Goal: Task Accomplishment & Management: Manage account settings

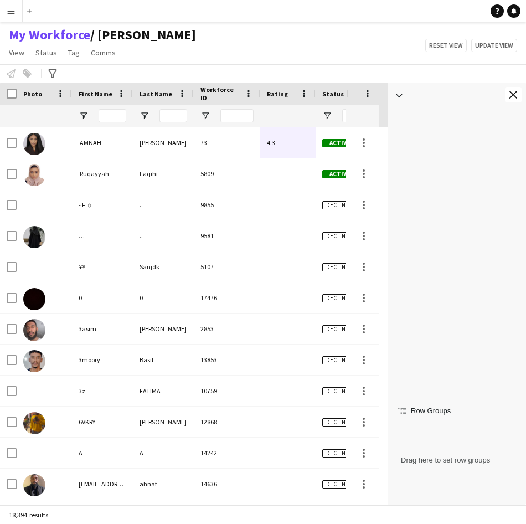
scroll to position [889, 0]
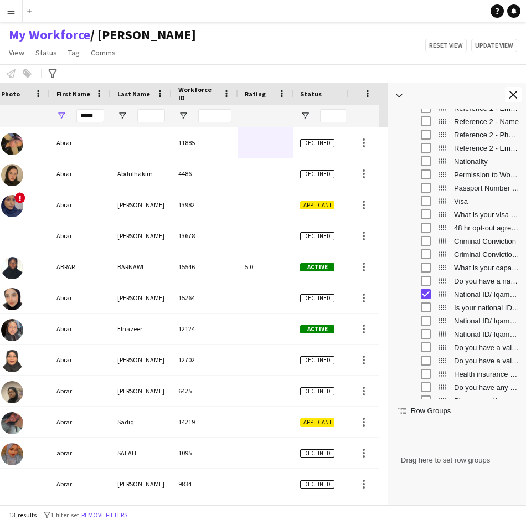
type input "*****"
click at [151, 118] on input "Last Name Filter Input" at bounding box center [151, 115] width 28 height 13
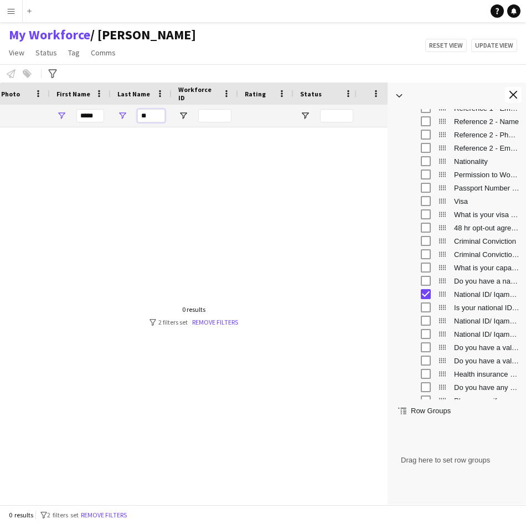
type input "*"
type input "*****"
click at [509, 96] on button "Close tool panel" at bounding box center [513, 95] width 17 height 16
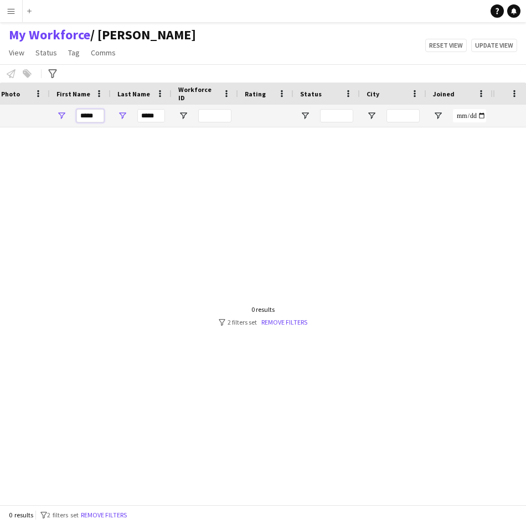
click at [97, 116] on input "*****" at bounding box center [90, 115] width 28 height 13
click at [143, 118] on input "*****" at bounding box center [151, 115] width 28 height 13
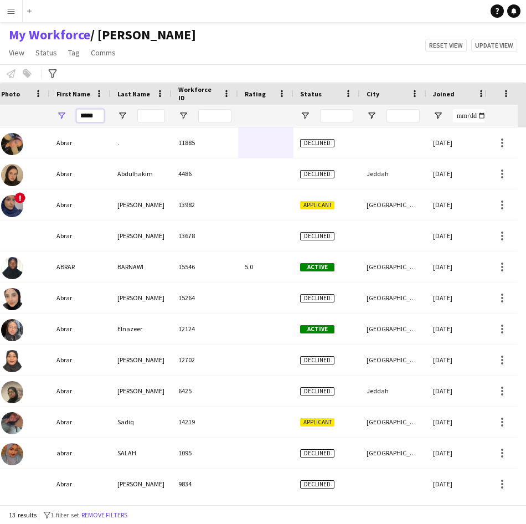
click at [89, 118] on input "*****" at bounding box center [90, 115] width 28 height 13
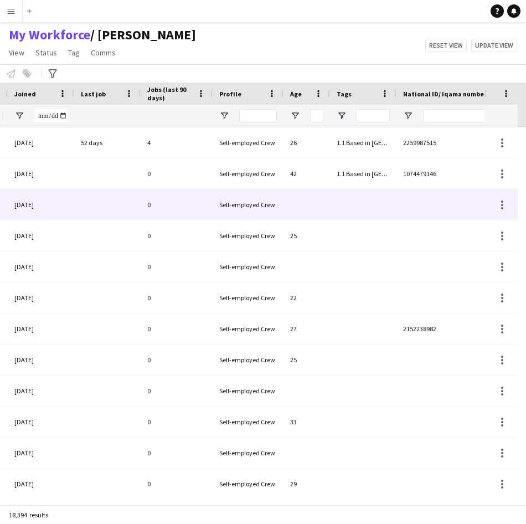
scroll to position [0, 0]
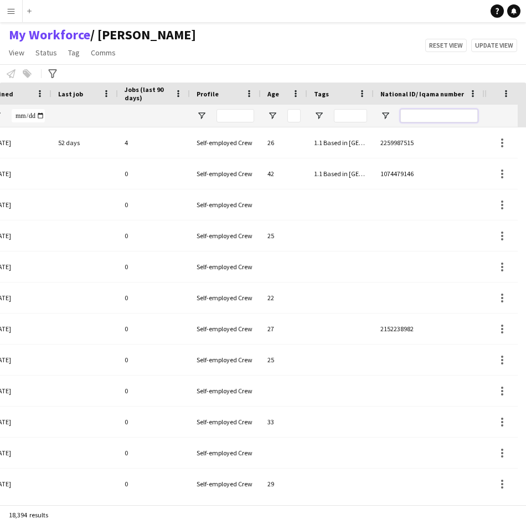
click at [429, 117] on input "National ID/ Iqama number Filter Input" at bounding box center [440, 115] width 78 height 13
paste input "**********"
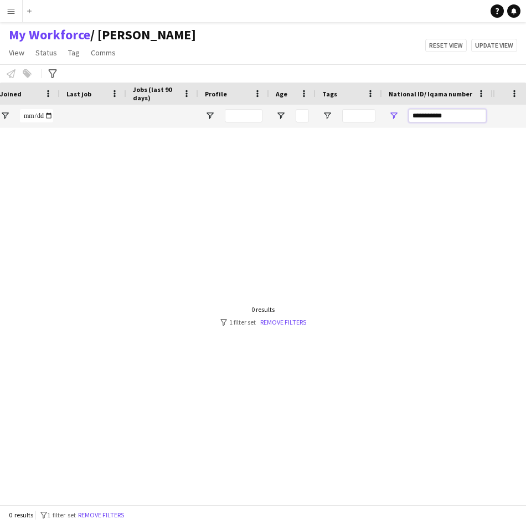
scroll to position [0, 455]
type input "*"
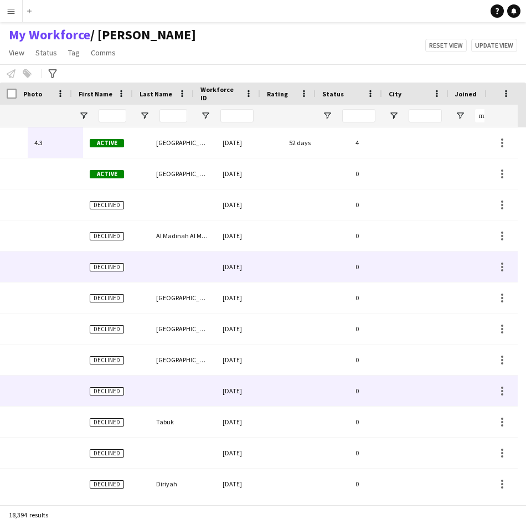
scroll to position [0, 233]
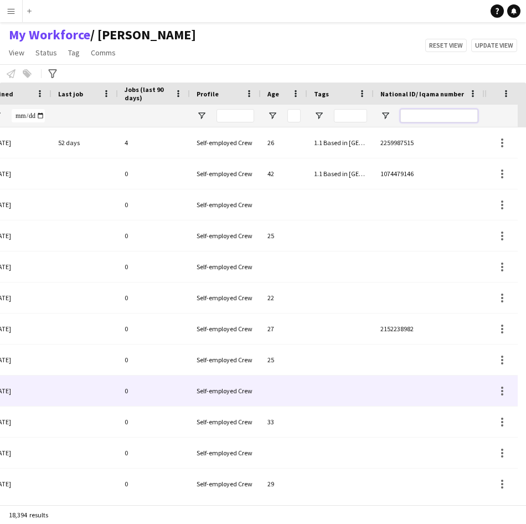
click at [442, 120] on input "National ID/ Iqama number Filter Input" at bounding box center [440, 115] width 78 height 13
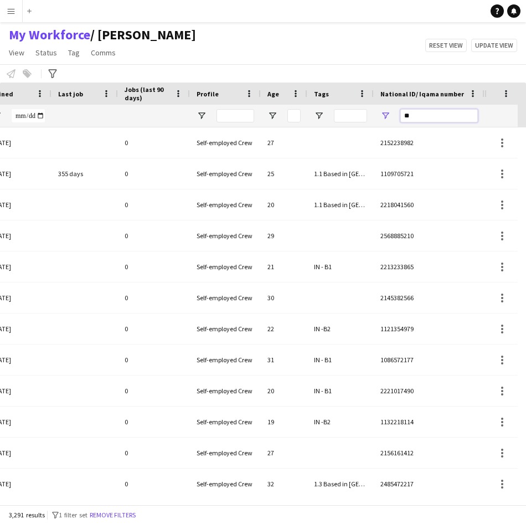
type input "*"
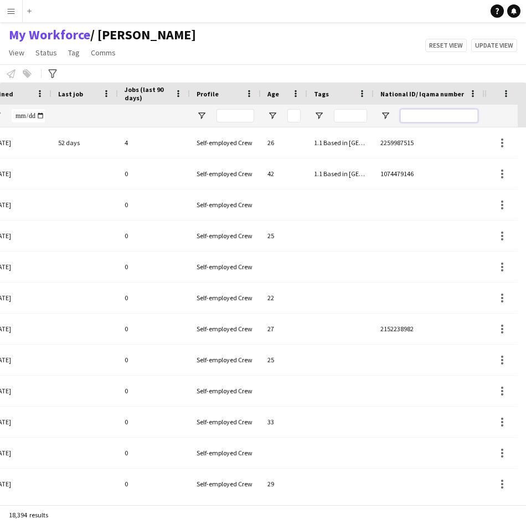
click at [464, 119] on input "National ID/ Iqama number Filter Input" at bounding box center [440, 115] width 78 height 13
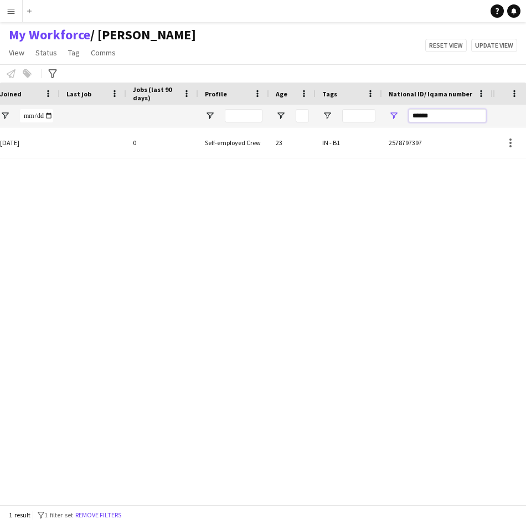
scroll to position [0, 401]
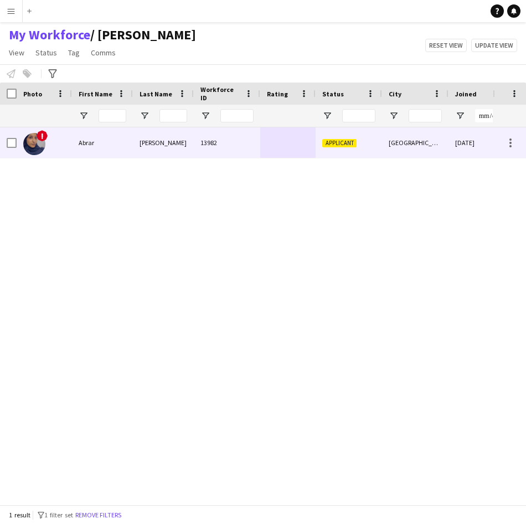
type input "******"
click at [226, 143] on div "13982" at bounding box center [227, 142] width 66 height 30
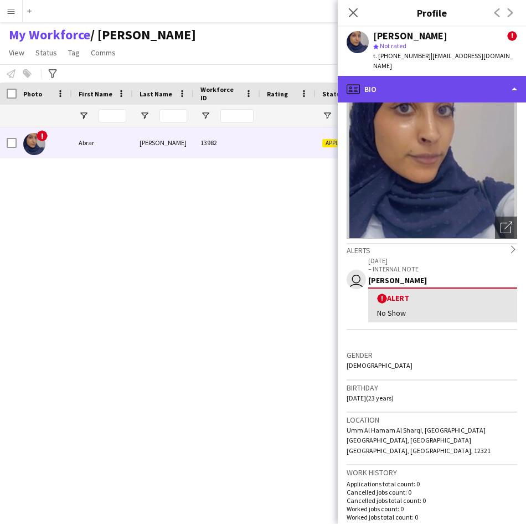
click at [430, 76] on div "profile Bio" at bounding box center [432, 89] width 188 height 27
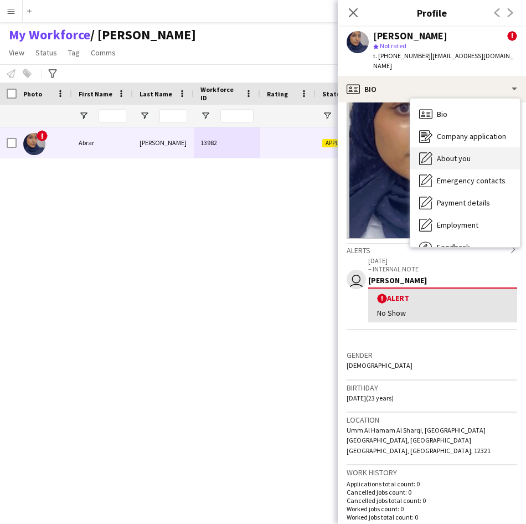
click at [459, 153] on span "About you" at bounding box center [454, 158] width 34 height 10
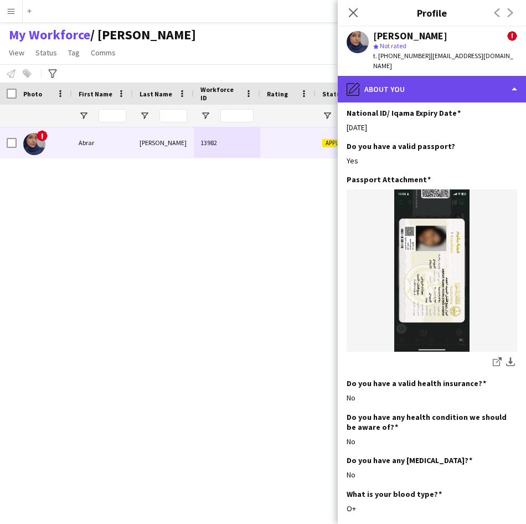
click at [448, 83] on div "pencil4 About you" at bounding box center [432, 89] width 188 height 27
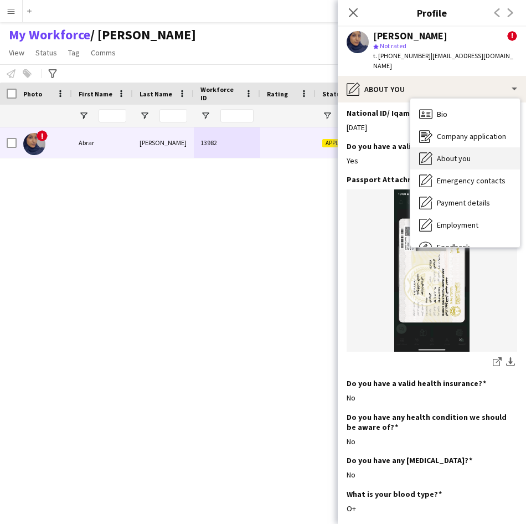
click at [453, 153] on span "About you" at bounding box center [454, 158] width 34 height 10
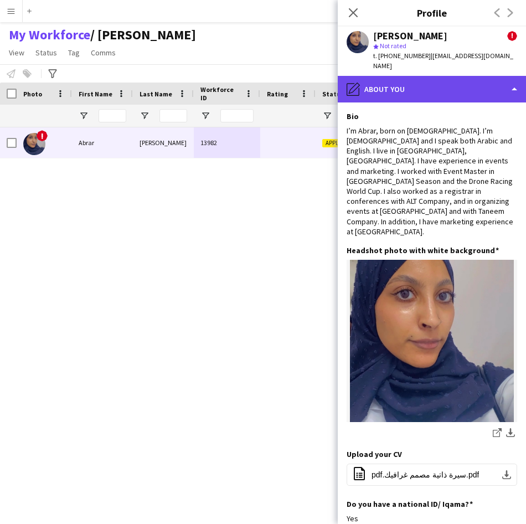
click at [451, 83] on div "pencil4 About you" at bounding box center [432, 89] width 188 height 27
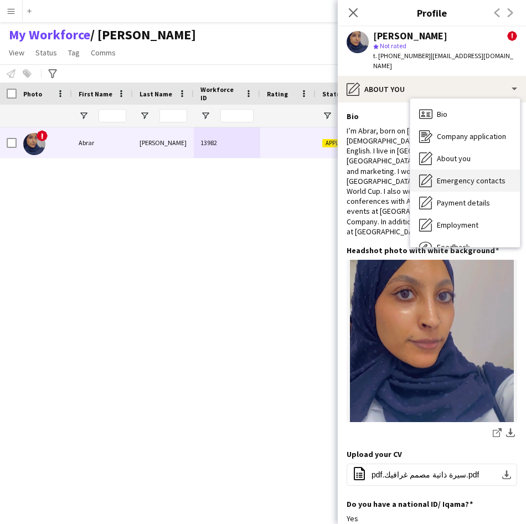
click at [461, 176] on span "Emergency contacts" at bounding box center [471, 181] width 69 height 10
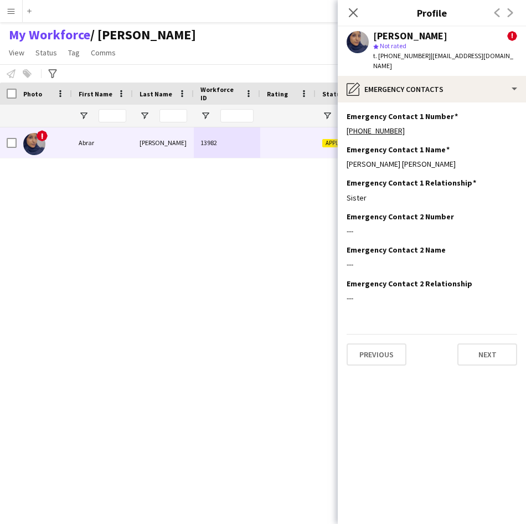
click at [434, 102] on app-section-data-types "Emergency Contact 1 Number Edit this field [PHONE_NUMBER] Emergency Contact 1 N…" at bounding box center [432, 313] width 188 height 422
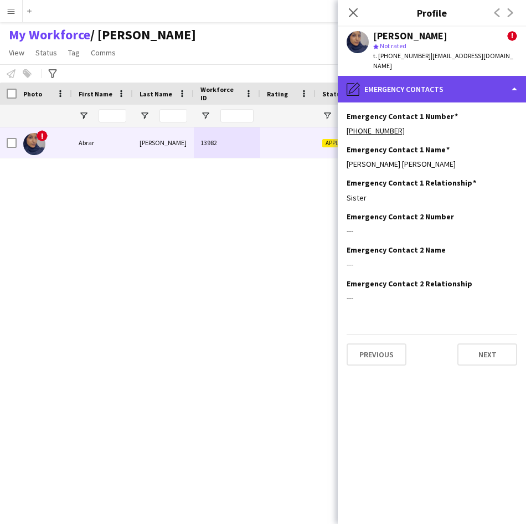
click at [458, 90] on div "pencil4 Emergency contacts" at bounding box center [432, 89] width 188 height 27
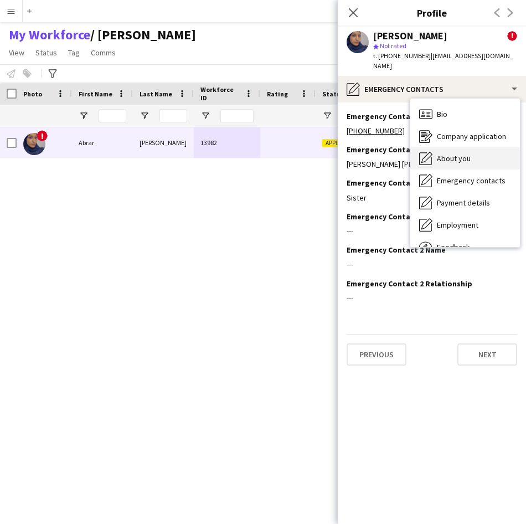
click at [475, 147] on div "About you About you" at bounding box center [465, 158] width 110 height 22
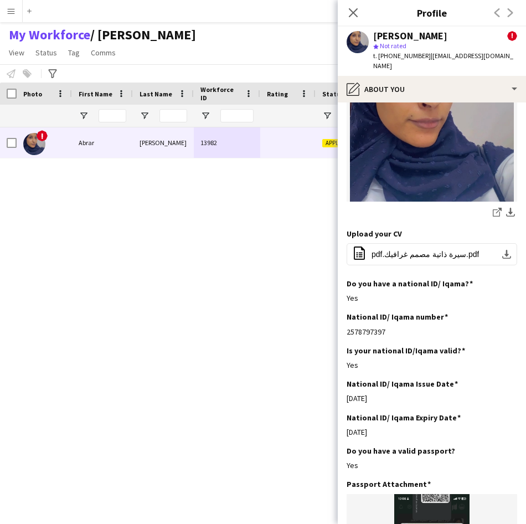
scroll to position [295, 0]
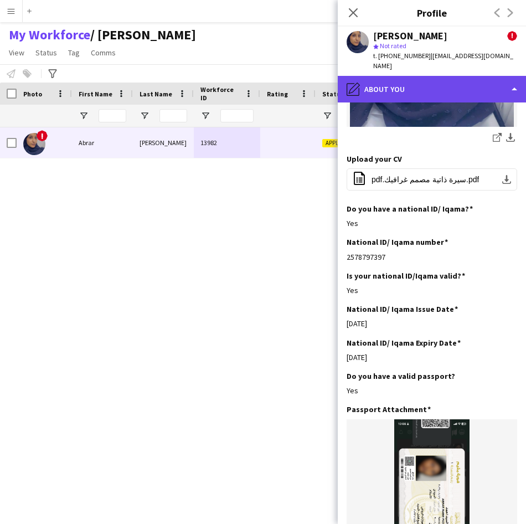
click at [436, 84] on div "pencil4 About you" at bounding box center [432, 89] width 188 height 27
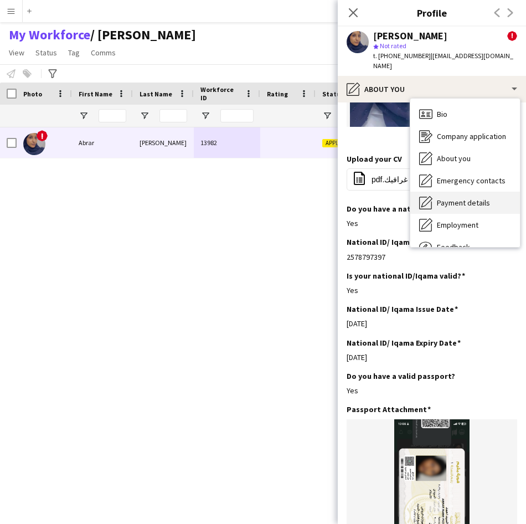
click at [478, 198] on span "Payment details" at bounding box center [463, 203] width 53 height 10
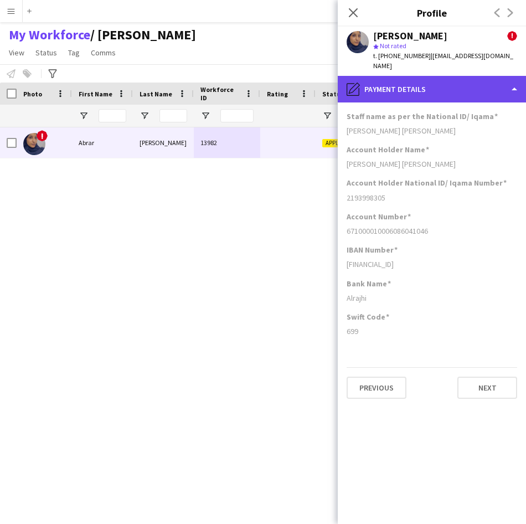
click at [442, 88] on div "pencil4 Payment details" at bounding box center [432, 89] width 188 height 27
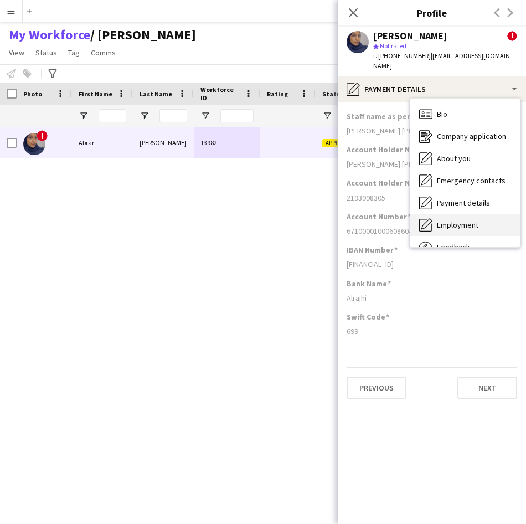
click at [469, 220] on span "Employment" at bounding box center [458, 225] width 42 height 10
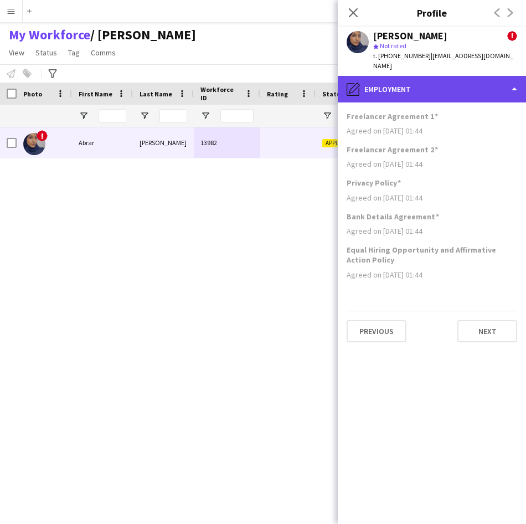
click at [468, 81] on div "pencil4 Employment" at bounding box center [432, 89] width 188 height 27
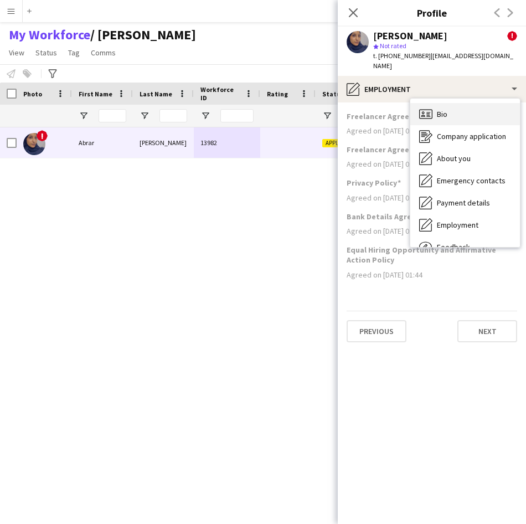
click at [473, 109] on div "Bio Bio" at bounding box center [465, 114] width 110 height 22
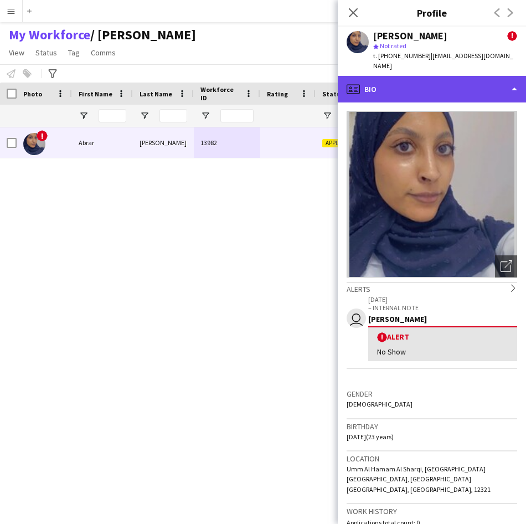
click at [467, 86] on div "profile Bio" at bounding box center [432, 89] width 188 height 27
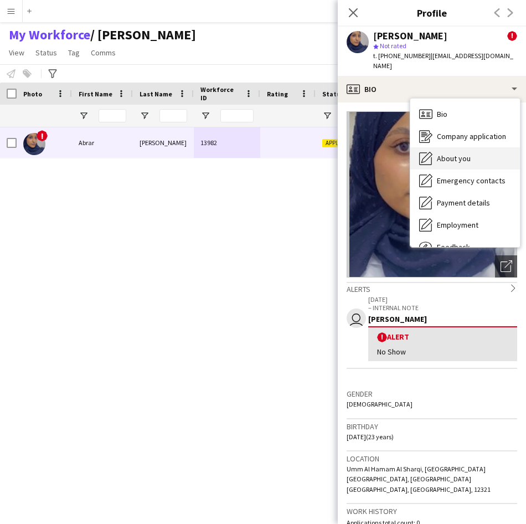
click at [460, 147] on div "About you About you" at bounding box center [465, 158] width 110 height 22
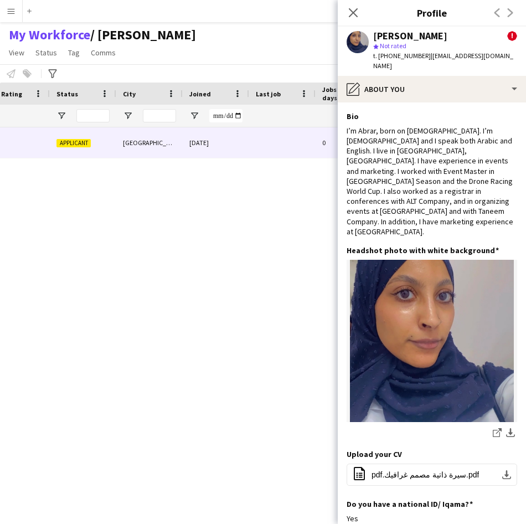
scroll to position [0, 407]
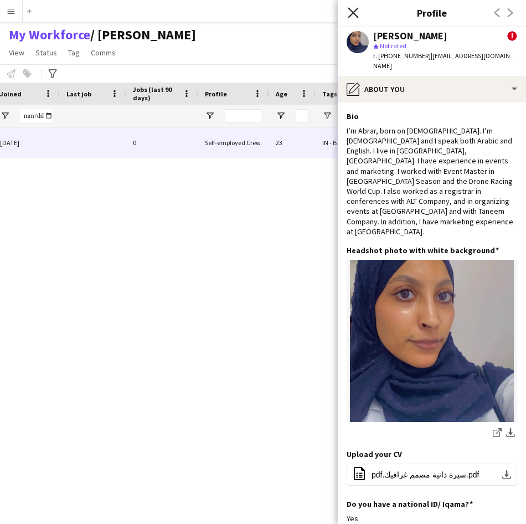
click at [350, 13] on icon "Close pop-in" at bounding box center [353, 12] width 11 height 11
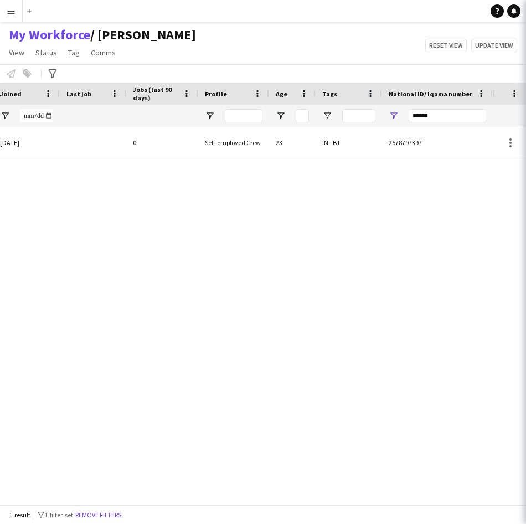
click at [363, 12] on app-navbar "Menu Boards Boards Boards All jobs Status Workforce Workforce My Workforce Recr…" at bounding box center [263, 11] width 526 height 22
click at [443, 116] on input "******" at bounding box center [448, 115] width 78 height 13
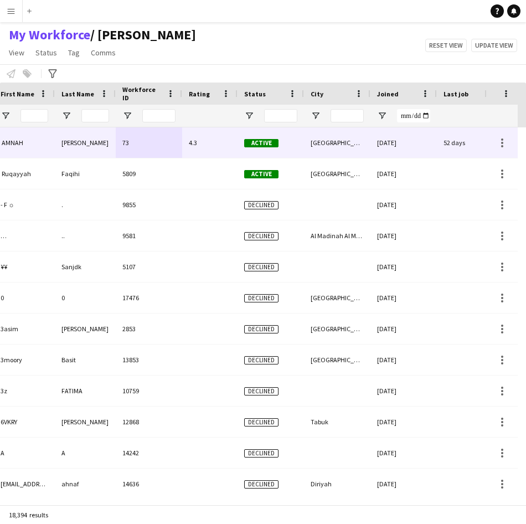
scroll to position [0, 0]
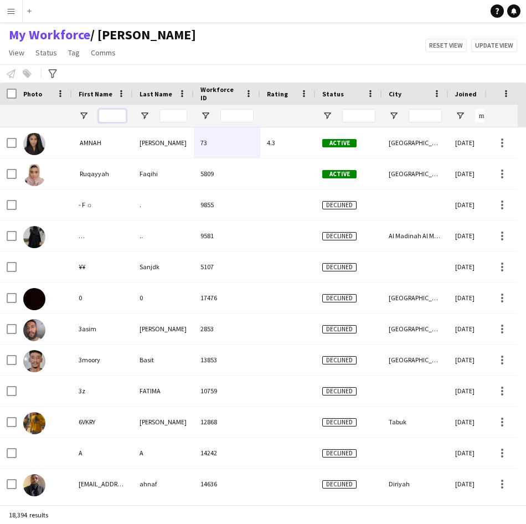
click at [122, 119] on input "First Name Filter Input" at bounding box center [113, 115] width 28 height 13
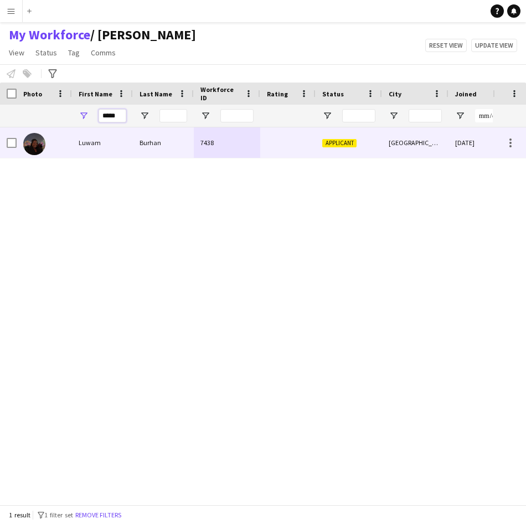
type input "*****"
click at [126, 152] on div "Luwam" at bounding box center [102, 142] width 61 height 30
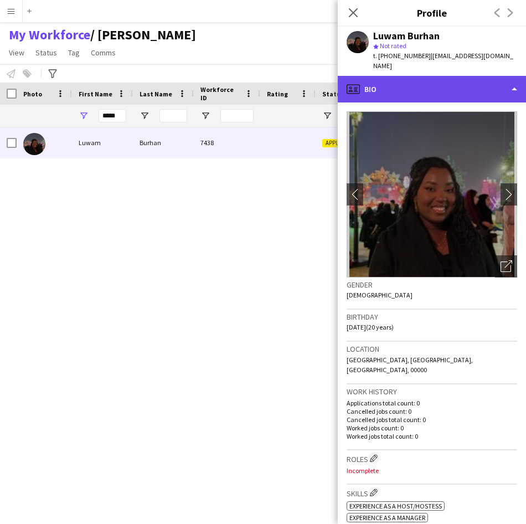
click at [425, 86] on div "profile Bio" at bounding box center [432, 89] width 188 height 27
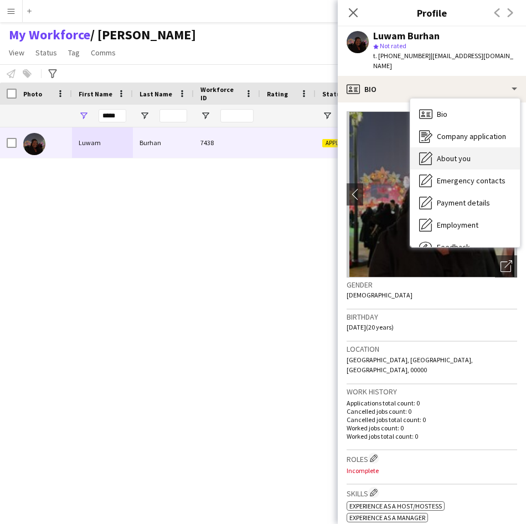
click at [451, 153] on span "About you" at bounding box center [454, 158] width 34 height 10
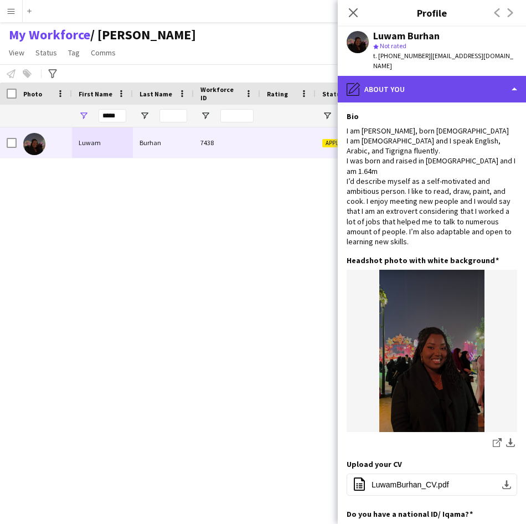
click at [450, 84] on div "pencil4 About you" at bounding box center [432, 89] width 188 height 27
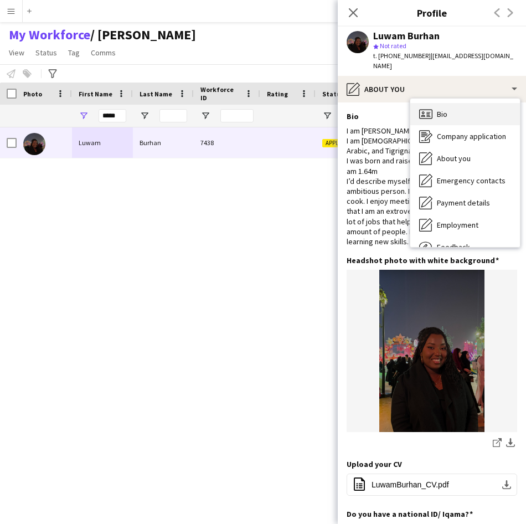
click at [460, 105] on div "Bio Bio" at bounding box center [465, 114] width 110 height 22
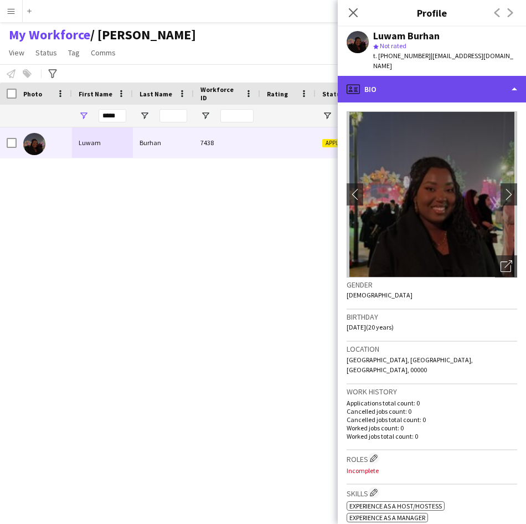
click at [443, 91] on div "profile Bio" at bounding box center [432, 89] width 188 height 27
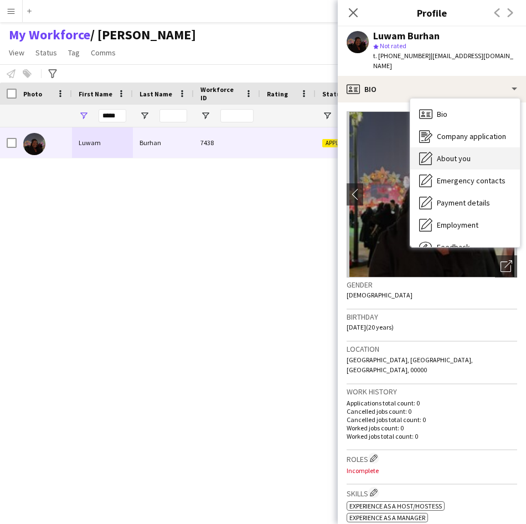
click at [470, 147] on div "About you About you" at bounding box center [465, 158] width 110 height 22
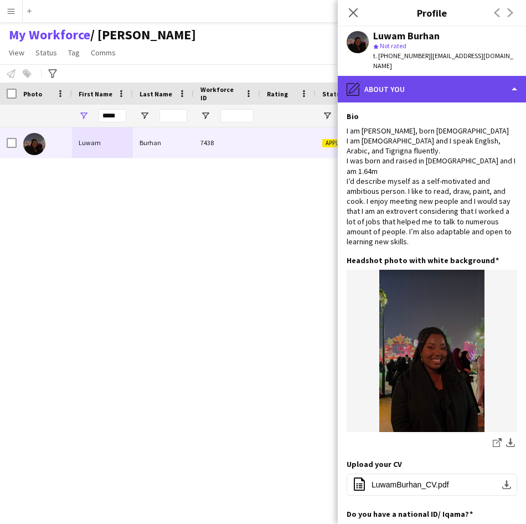
click at [451, 81] on div "pencil4 About you" at bounding box center [432, 89] width 188 height 27
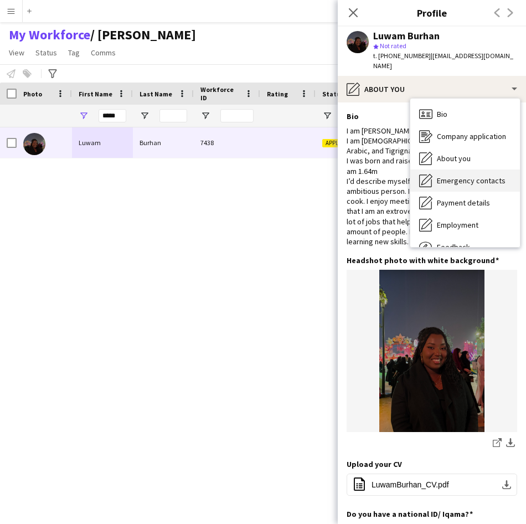
click at [453, 176] on span "Emergency contacts" at bounding box center [471, 181] width 69 height 10
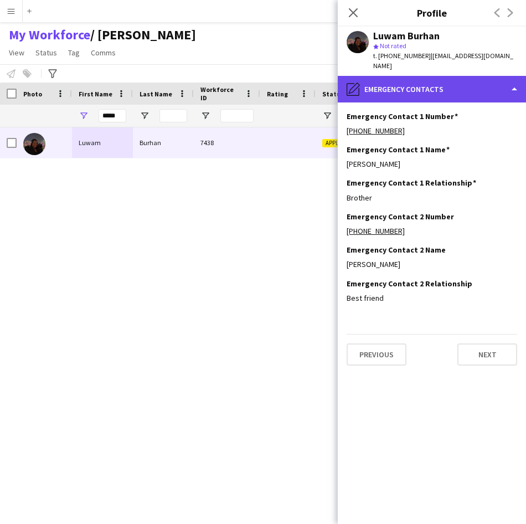
click at [449, 80] on div "pencil4 Emergency contacts" at bounding box center [432, 89] width 188 height 27
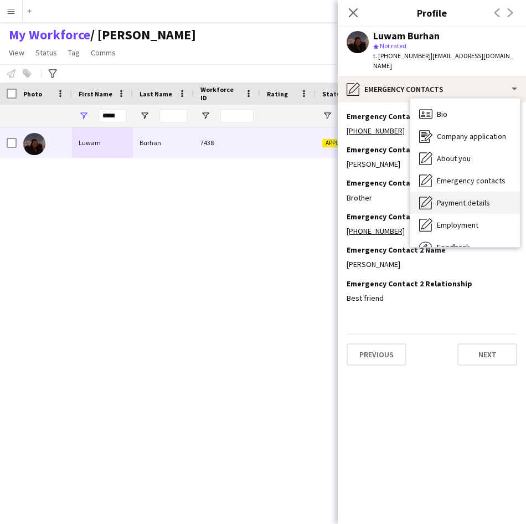
click at [460, 198] on span "Payment details" at bounding box center [463, 203] width 53 height 10
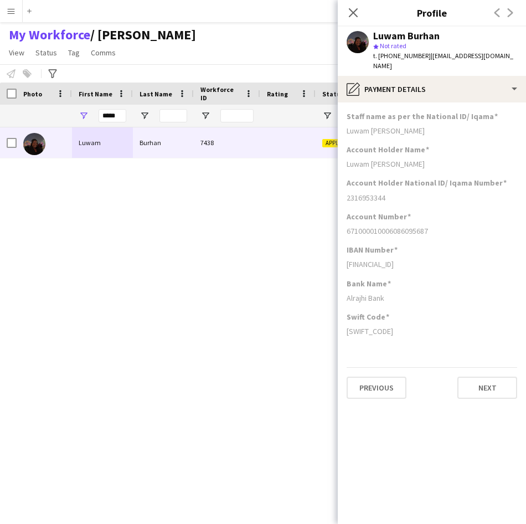
click at [458, 111] on h3 "Staff name as per the National ID/ Iqama" at bounding box center [422, 116] width 151 height 10
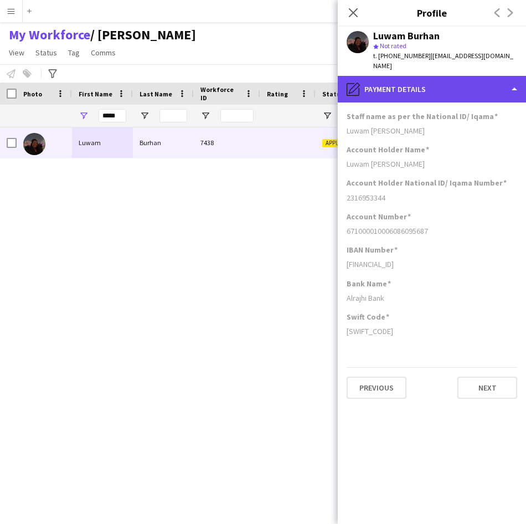
click at [452, 91] on div "pencil4 Payment details" at bounding box center [432, 89] width 188 height 27
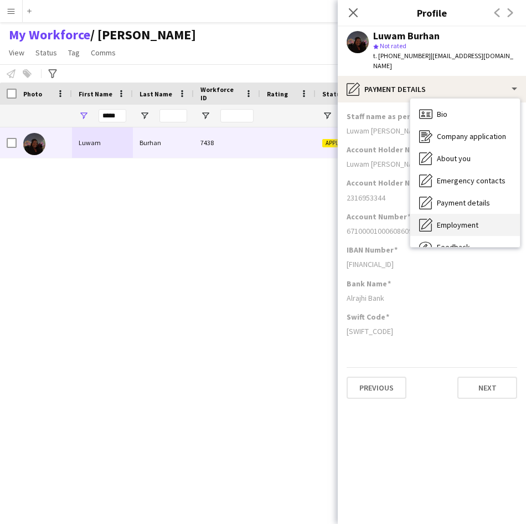
click at [455, 220] on span "Employment" at bounding box center [458, 225] width 42 height 10
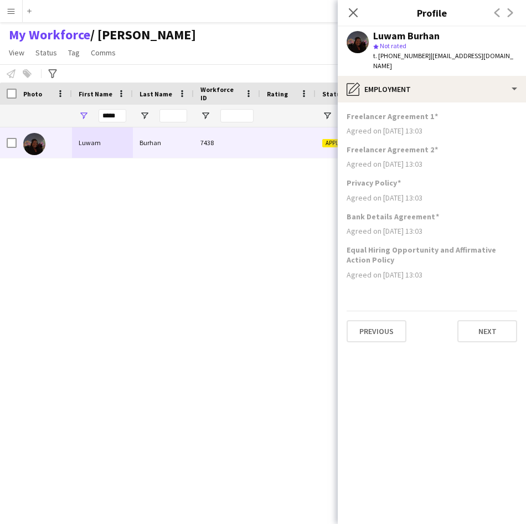
click at [455, 102] on app-section-data-types "Freelancer Agreement 1 Agreed on [DATE] 13:03 Freelancer Agreement 2 Agreed on …" at bounding box center [432, 313] width 188 height 422
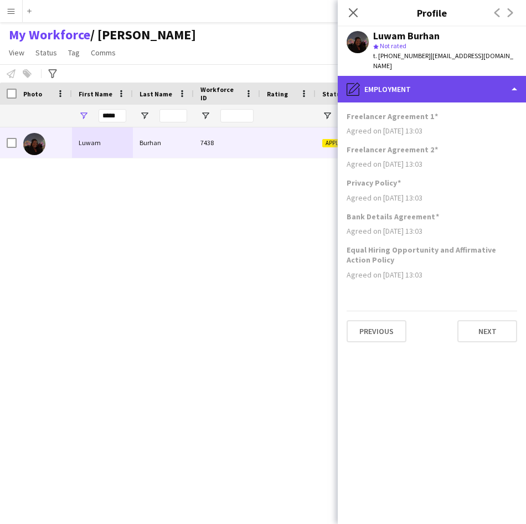
click at [454, 88] on div "pencil4 Employment" at bounding box center [432, 89] width 188 height 27
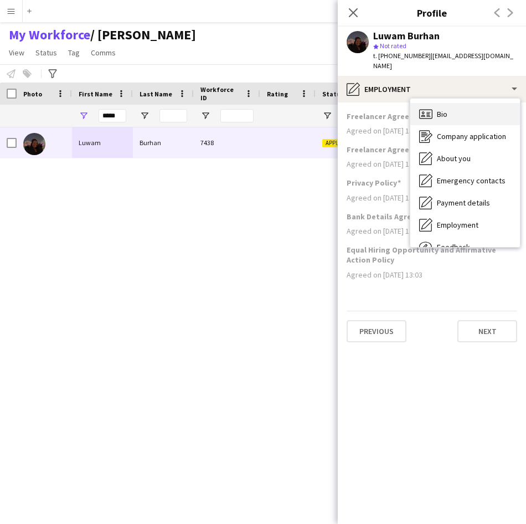
click at [459, 111] on div "Bio Bio" at bounding box center [465, 114] width 110 height 22
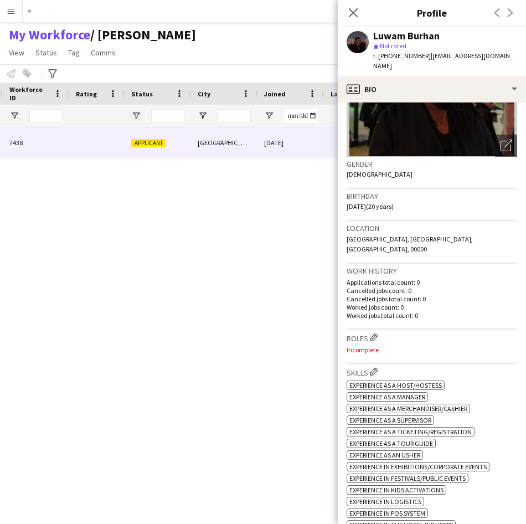
scroll to position [0, 246]
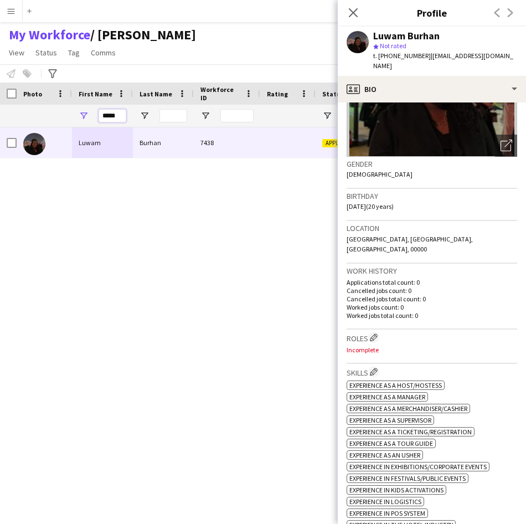
click at [116, 115] on input "*****" at bounding box center [113, 115] width 28 height 13
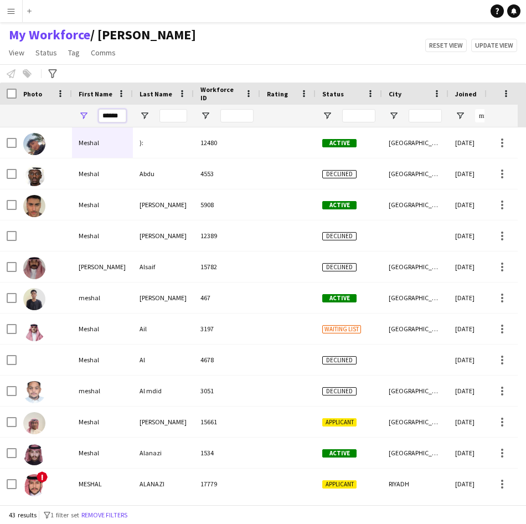
type input "******"
click at [162, 116] on input "Last Name Filter Input" at bounding box center [174, 115] width 28 height 13
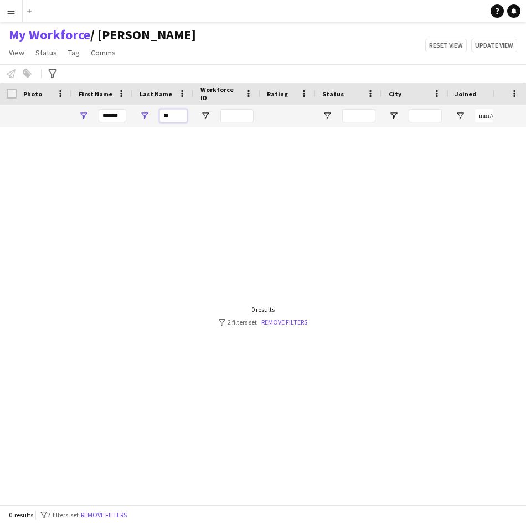
type input "*"
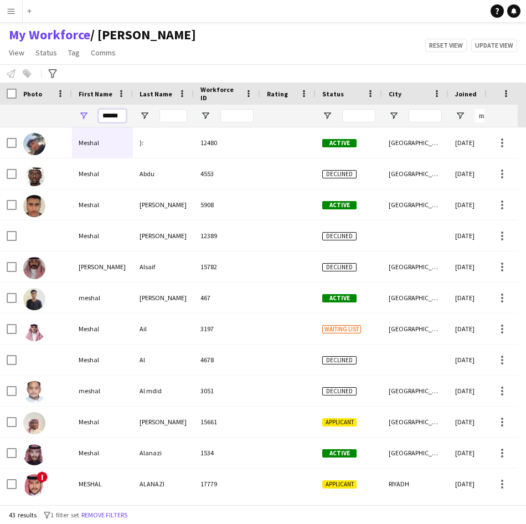
click at [123, 119] on input "******" at bounding box center [113, 115] width 28 height 13
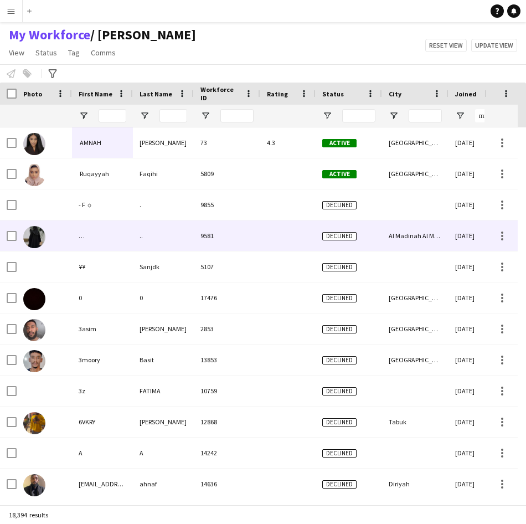
scroll to position [0, 464]
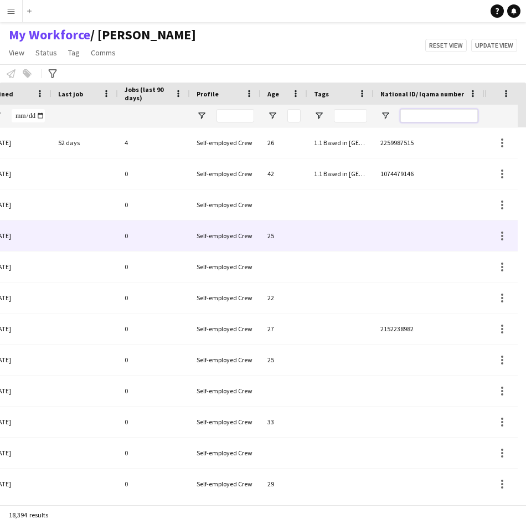
click at [407, 119] on input "National ID/ Iqama number Filter Input" at bounding box center [440, 115] width 78 height 13
paste input "**********"
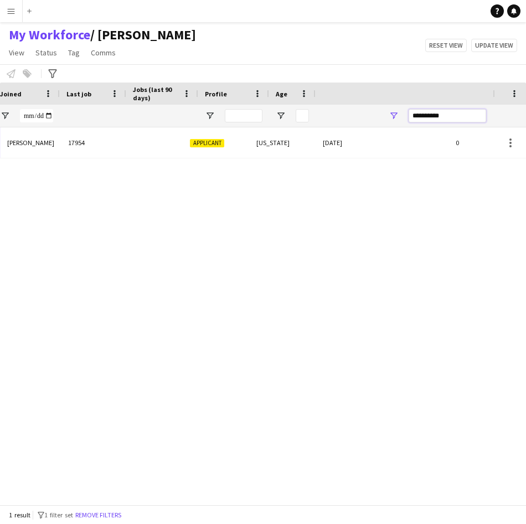
scroll to position [0, 0]
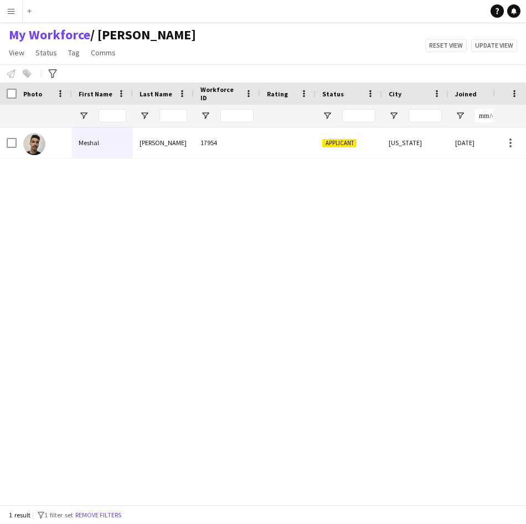
type input "**********"
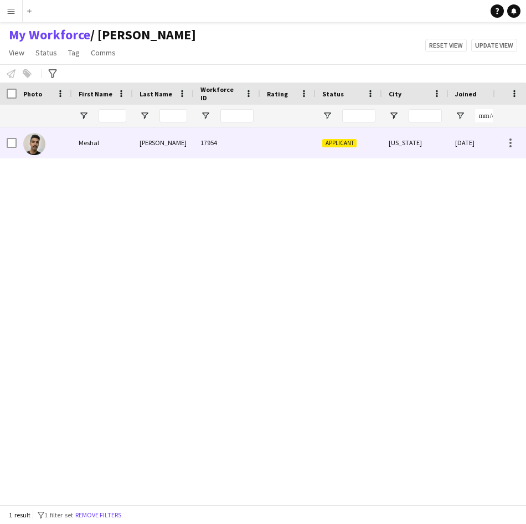
click at [221, 151] on div "17954" at bounding box center [227, 142] width 66 height 30
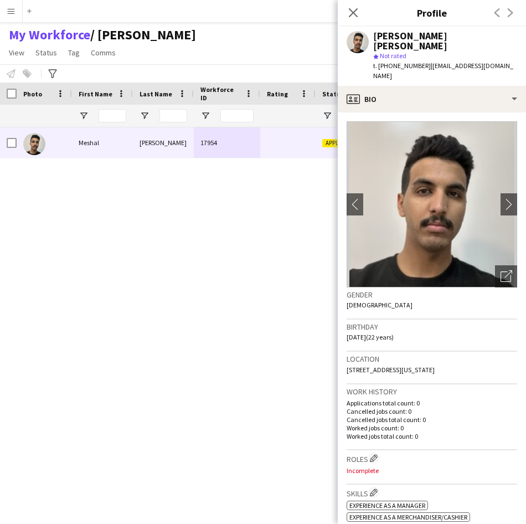
click at [211, 362] on div "Applicant [US_STATE] [DATE] 0 17954 [PERSON_NAME] [PERSON_NAME]" at bounding box center [246, 311] width 493 height 369
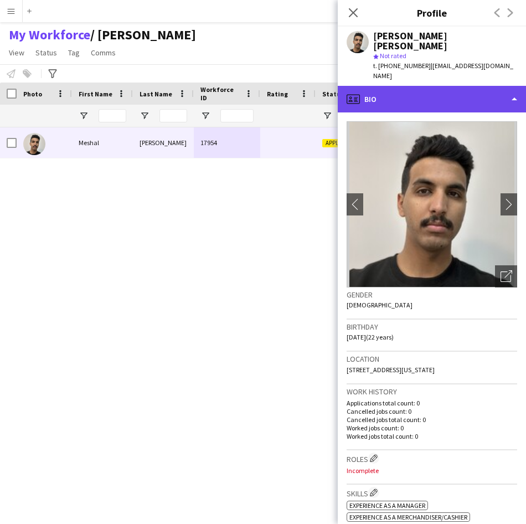
click at [459, 86] on div "profile Bio" at bounding box center [432, 99] width 188 height 27
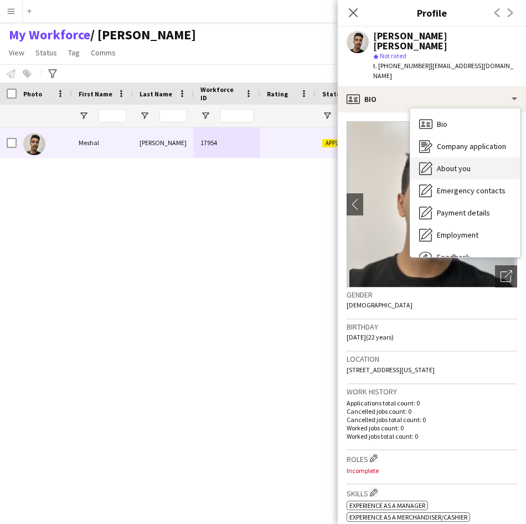
click at [464, 157] on div "About you About you" at bounding box center [465, 168] width 110 height 22
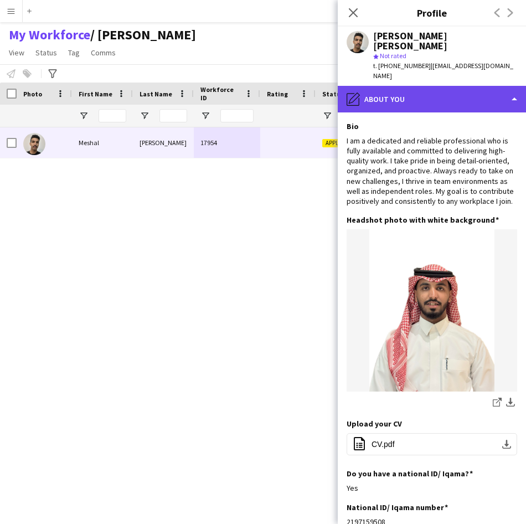
click at [457, 86] on div "pencil4 About you" at bounding box center [432, 99] width 188 height 27
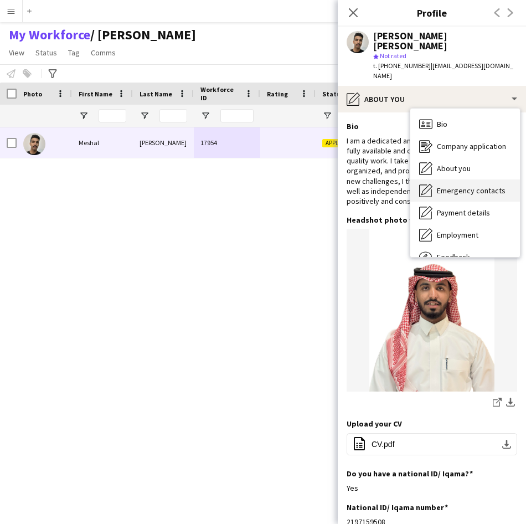
click at [463, 186] on span "Emergency contacts" at bounding box center [471, 191] width 69 height 10
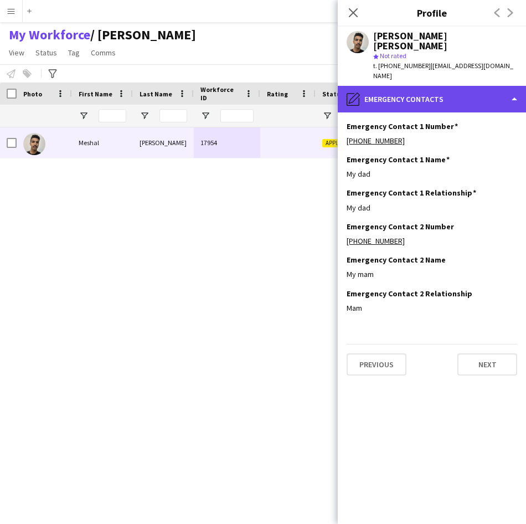
click at [458, 90] on div "pencil4 Emergency contacts" at bounding box center [432, 99] width 188 height 27
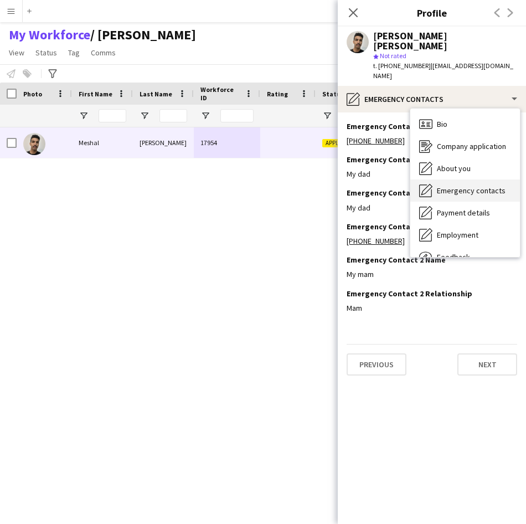
click at [459, 188] on div "Emergency contacts Emergency contacts" at bounding box center [465, 190] width 110 height 22
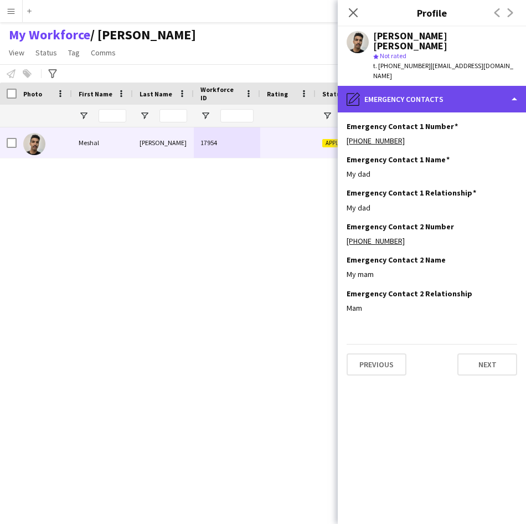
click at [455, 100] on div "pencil4 Emergency contacts" at bounding box center [432, 99] width 188 height 27
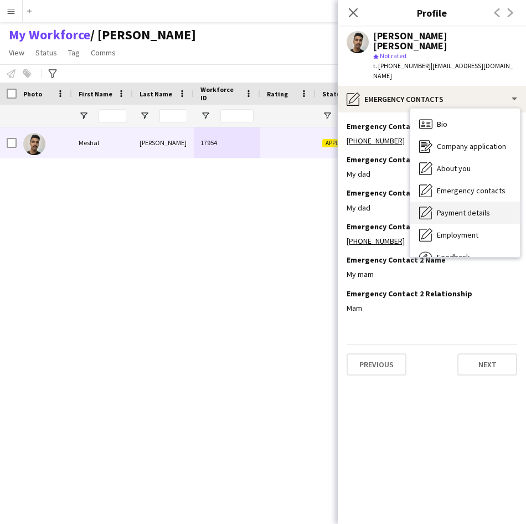
click at [456, 209] on div "Payment details Payment details" at bounding box center [465, 213] width 110 height 22
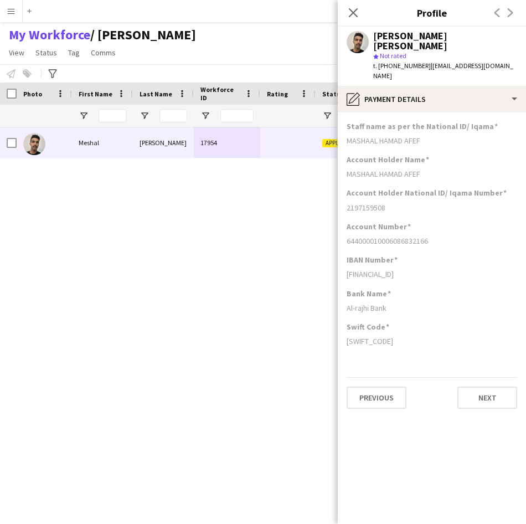
click at [449, 112] on app-section-data-types "Staff name as per the National ID/ Iqama MASHAAL HAMAD AFEF Account Holder Name…" at bounding box center [432, 318] width 188 height 412
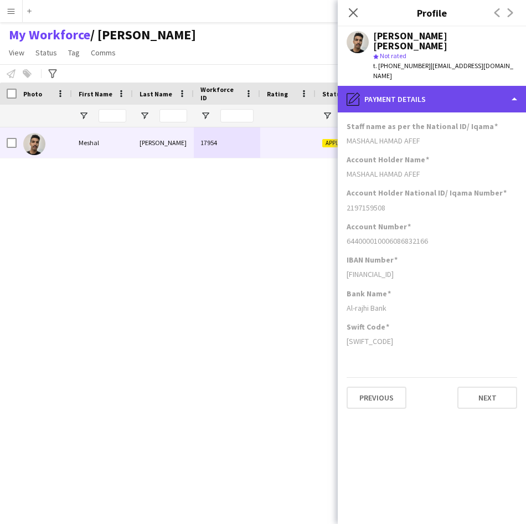
click at [448, 93] on div "pencil4 Payment details" at bounding box center [432, 99] width 188 height 27
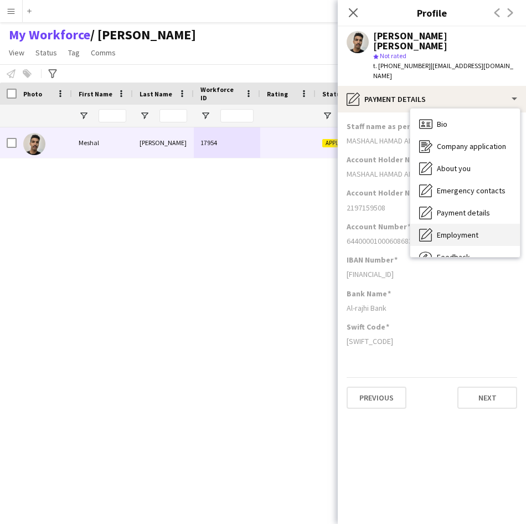
click at [468, 224] on div "Employment Employment" at bounding box center [465, 235] width 110 height 22
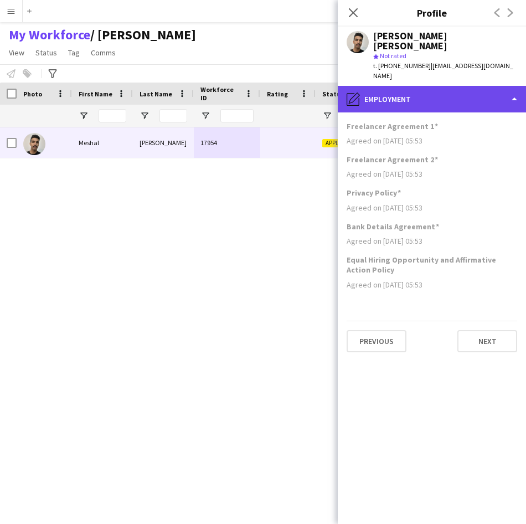
click at [463, 86] on div "pencil4 Employment" at bounding box center [432, 99] width 188 height 27
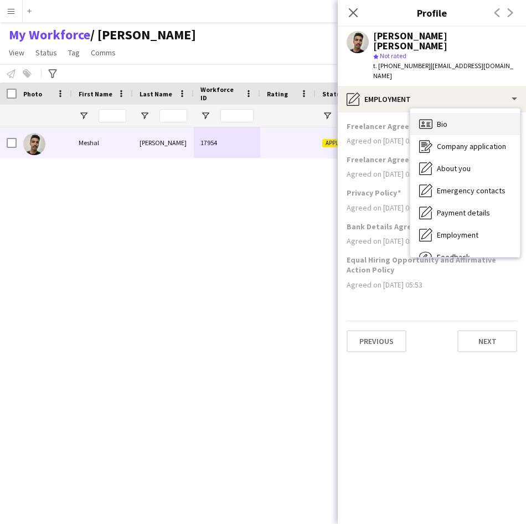
click at [460, 117] on div "Bio Bio" at bounding box center [465, 124] width 110 height 22
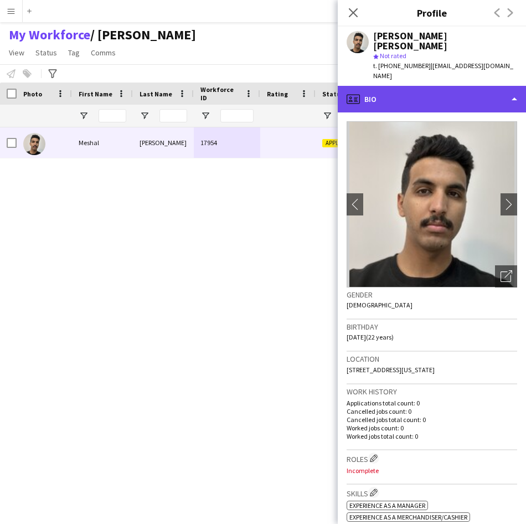
click at [459, 91] on div "profile Bio" at bounding box center [432, 99] width 188 height 27
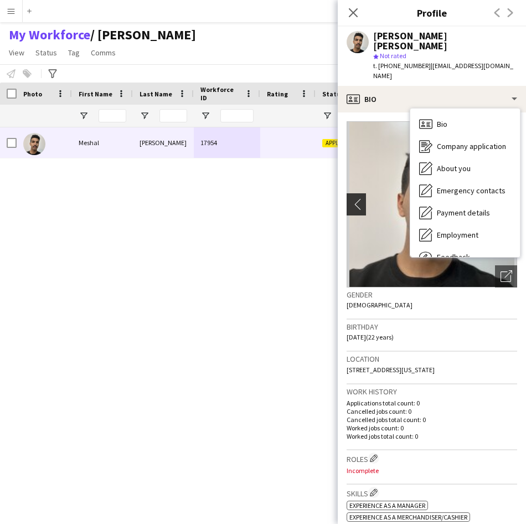
click at [358, 198] on app-icon "chevron-left" at bounding box center [355, 204] width 17 height 12
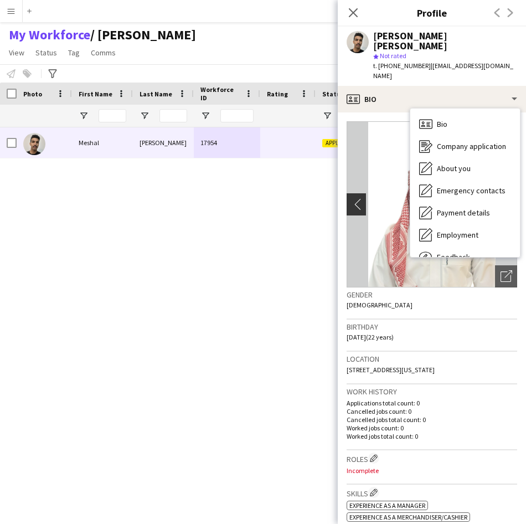
click at [358, 198] on app-icon "chevron-left" at bounding box center [355, 204] width 17 height 12
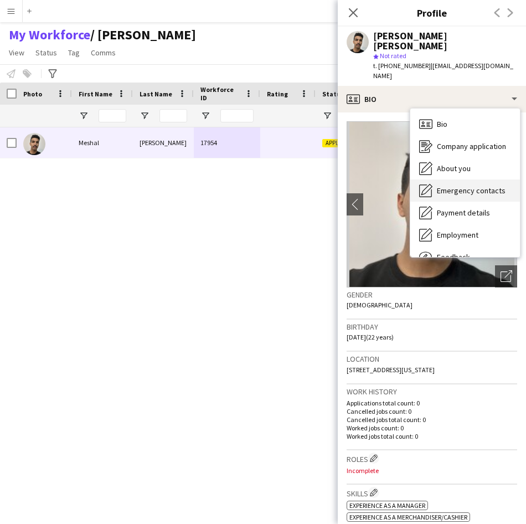
click at [456, 186] on div "Emergency contacts Emergency contacts" at bounding box center [465, 190] width 110 height 22
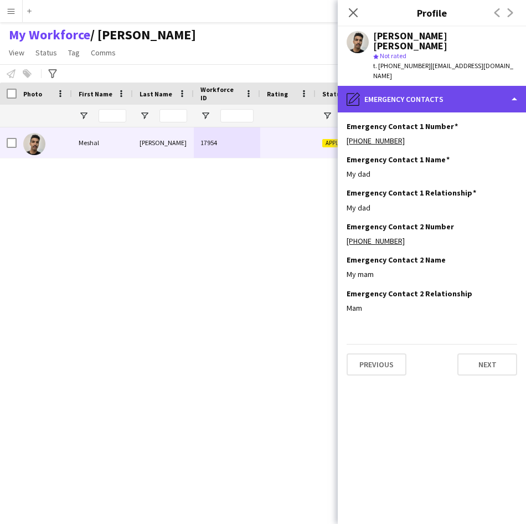
click at [445, 91] on div "pencil4 Emergency contacts" at bounding box center [432, 99] width 188 height 27
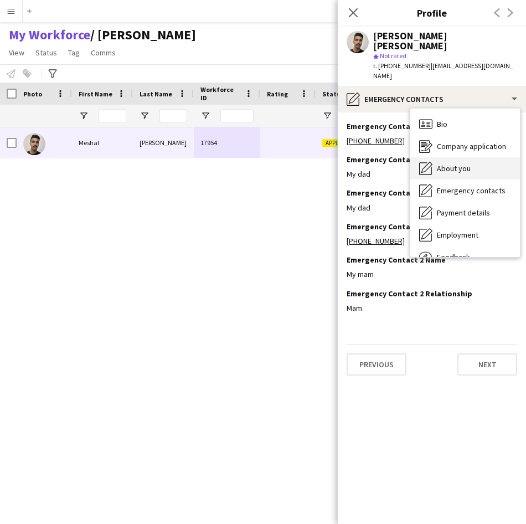
click at [439, 157] on div "About you About you" at bounding box center [465, 168] width 110 height 22
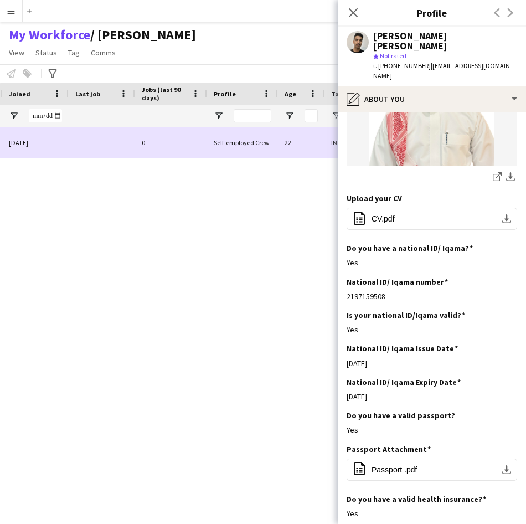
scroll to position [0, 455]
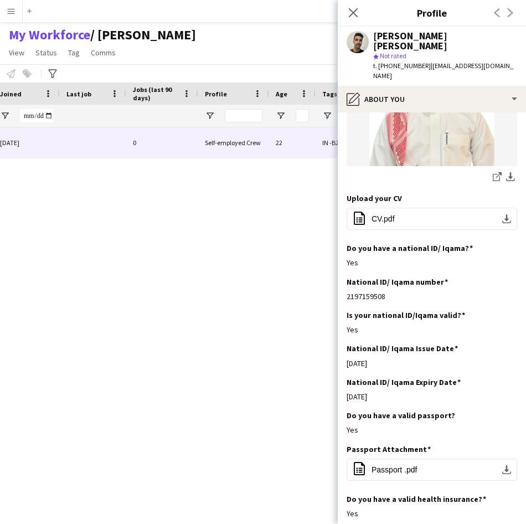
click at [357, 20] on div "Close pop-in" at bounding box center [353, 12] width 31 height 25
click at [357, 17] on icon at bounding box center [353, 12] width 11 height 11
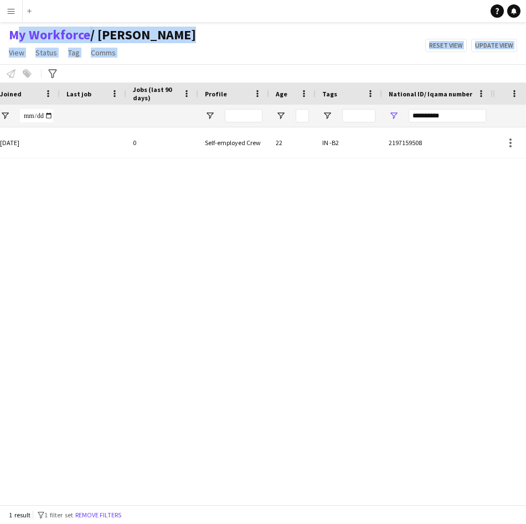
drag, startPoint x: 353, startPoint y: 13, endPoint x: 429, endPoint y: 120, distance: 131.4
click at [429, 120] on div "Menu Boards Boards Boards All jobs Status Workforce Workforce My Workforce Recr…" at bounding box center [263, 262] width 526 height 524
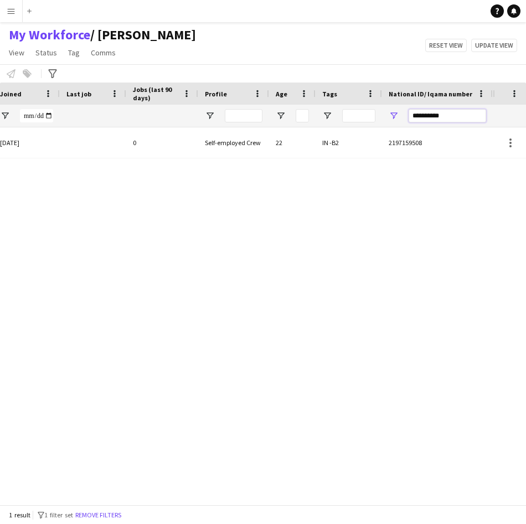
click at [429, 120] on input "**********" at bounding box center [448, 115] width 78 height 13
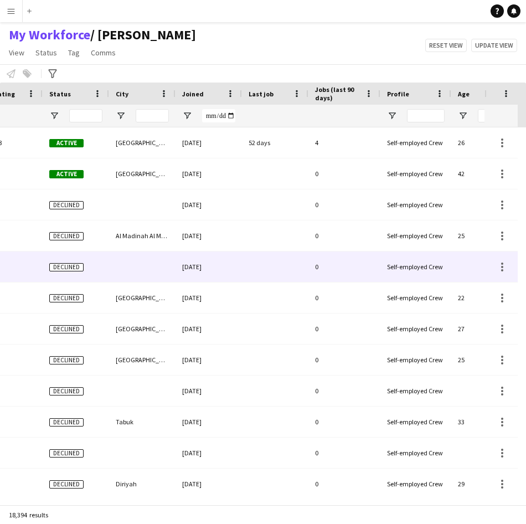
scroll to position [0, 135]
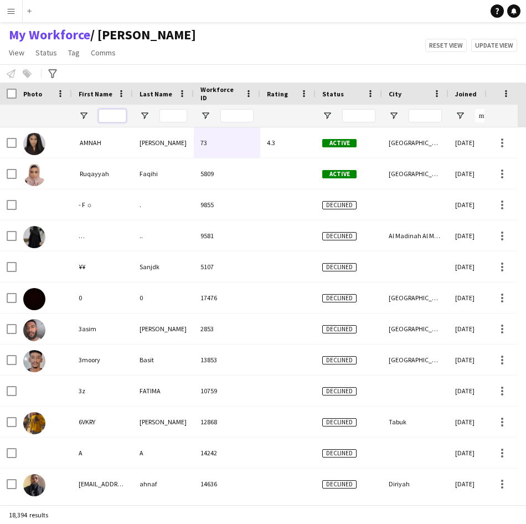
click at [103, 118] on input "First Name Filter Input" at bounding box center [113, 115] width 28 height 13
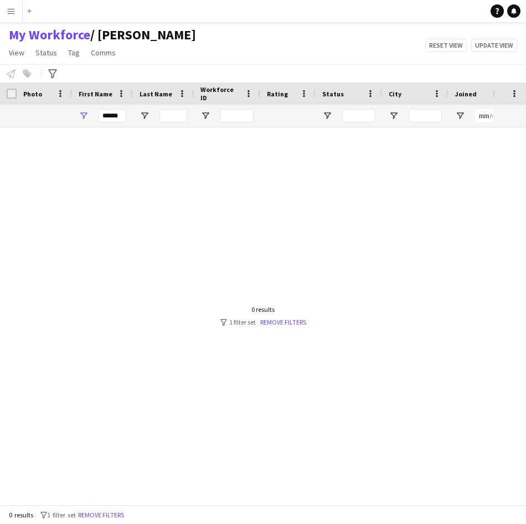
click at [150, 147] on div at bounding box center [246, 311] width 493 height 369
click at [120, 121] on input "******" at bounding box center [113, 115] width 28 height 13
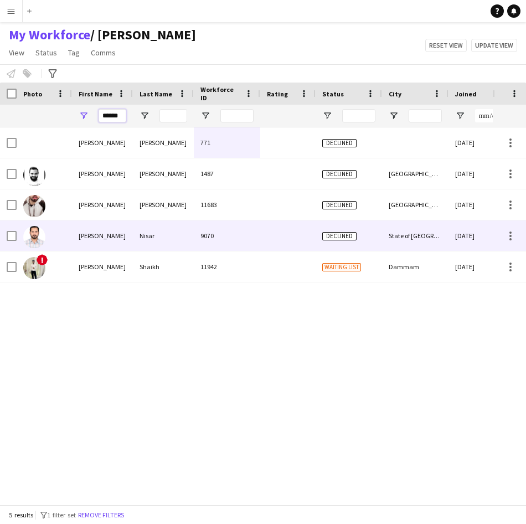
type input "******"
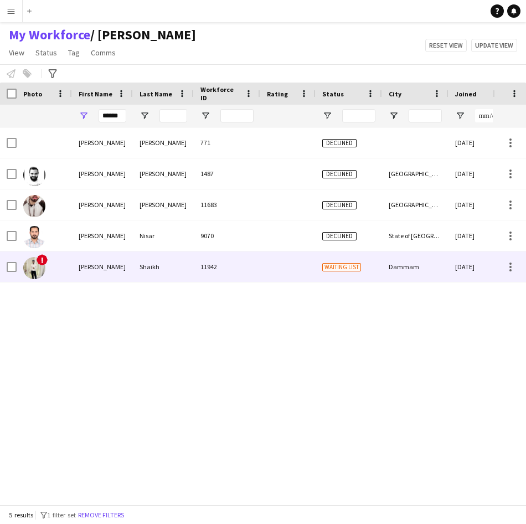
click at [156, 260] on div "Shaikh" at bounding box center [163, 266] width 61 height 30
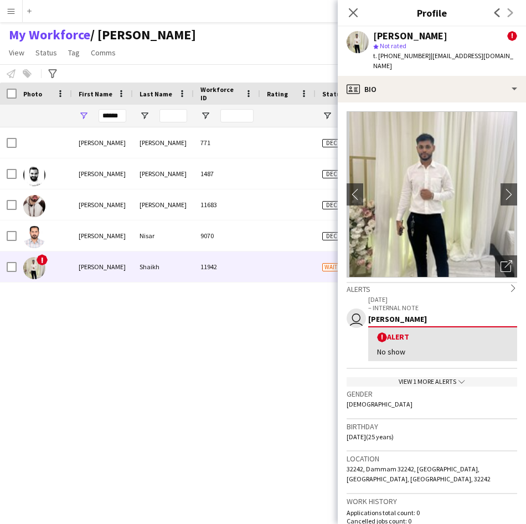
click at [447, 377] on div "View 1 more alerts chevron-down" at bounding box center [432, 381] width 171 height 9
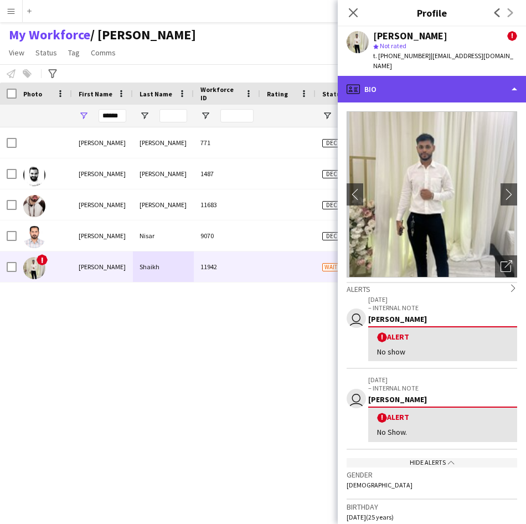
click at [429, 88] on div "profile Bio" at bounding box center [432, 89] width 188 height 27
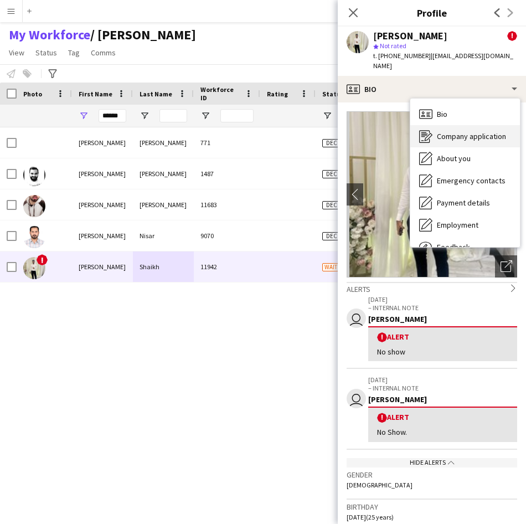
click at [464, 134] on div "Company application Company application" at bounding box center [465, 136] width 110 height 22
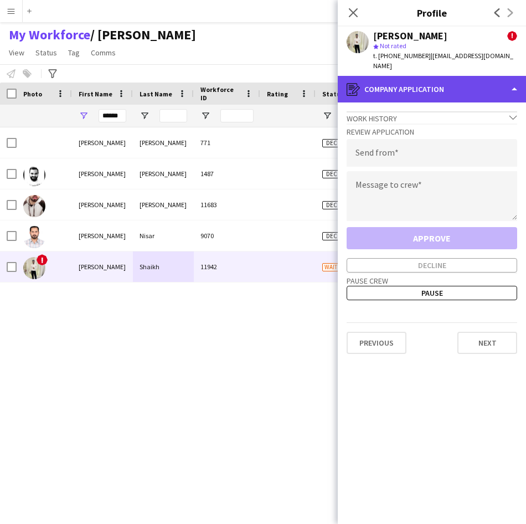
click at [454, 80] on div "register Company application" at bounding box center [432, 89] width 188 height 27
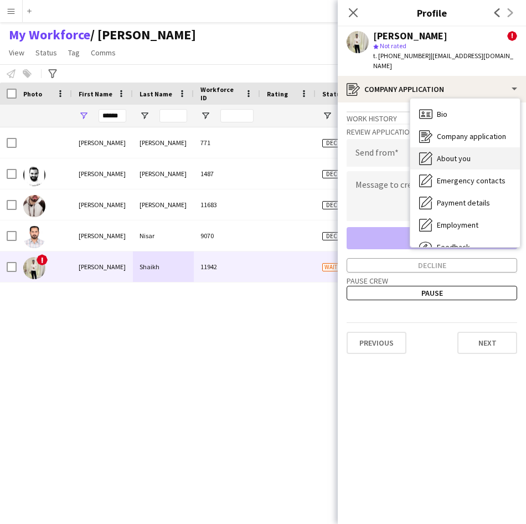
click at [463, 153] on span "About you" at bounding box center [454, 158] width 34 height 10
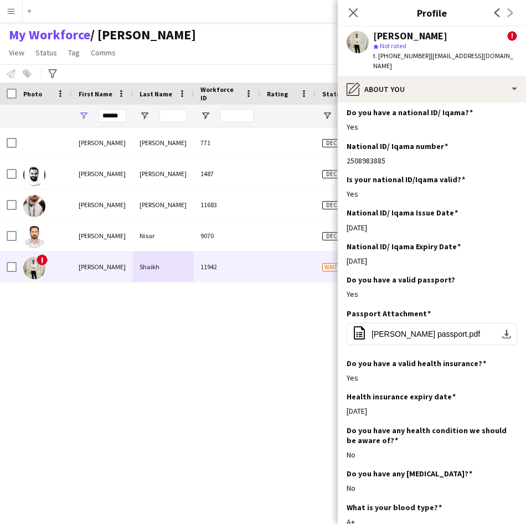
scroll to position [402, 0]
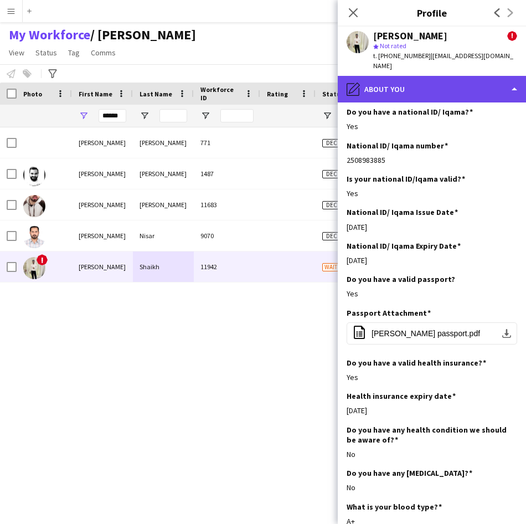
click at [438, 81] on div "pencil4 About you" at bounding box center [432, 89] width 188 height 27
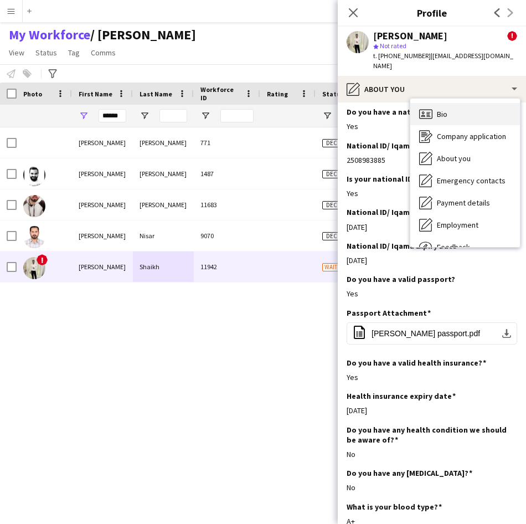
click at [446, 111] on div "Bio Bio" at bounding box center [465, 114] width 110 height 22
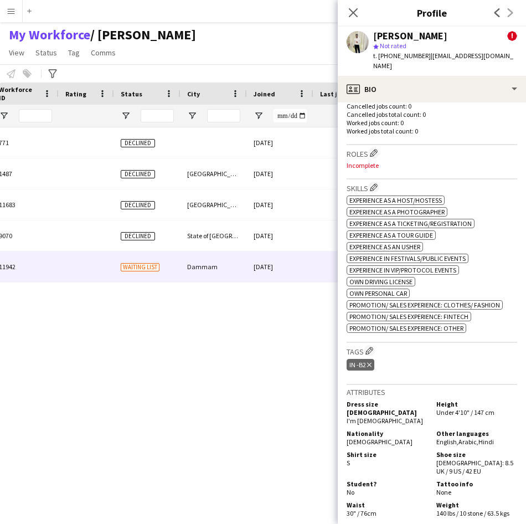
scroll to position [0, 268]
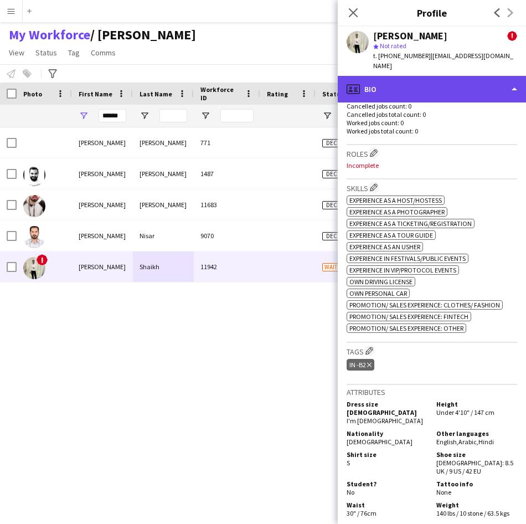
click at [445, 78] on div "profile Bio" at bounding box center [432, 89] width 188 height 27
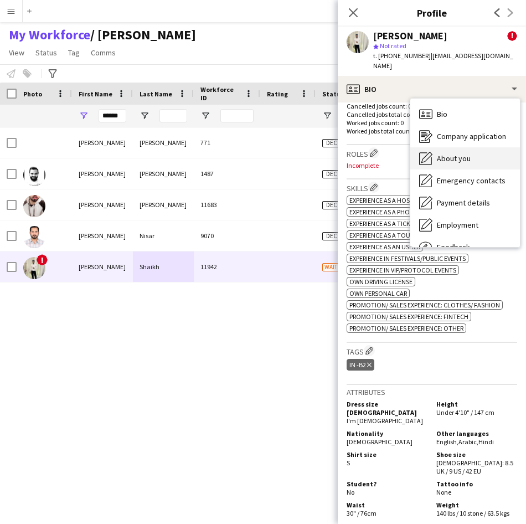
click at [450, 153] on span "About you" at bounding box center [454, 158] width 34 height 10
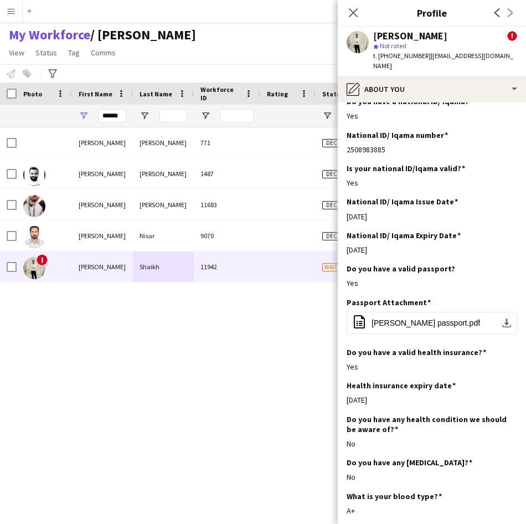
scroll to position [415, 0]
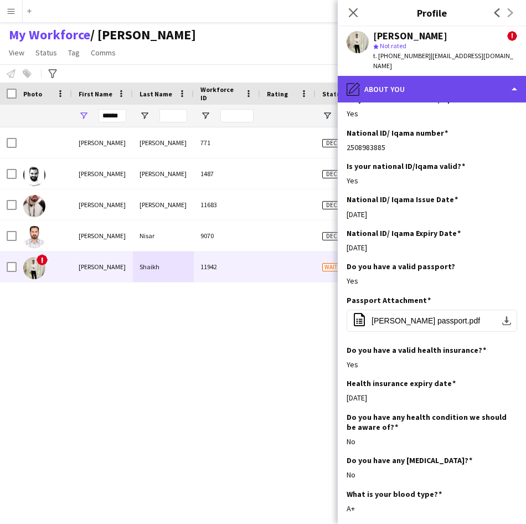
click at [405, 86] on div "pencil4 About you" at bounding box center [432, 89] width 188 height 27
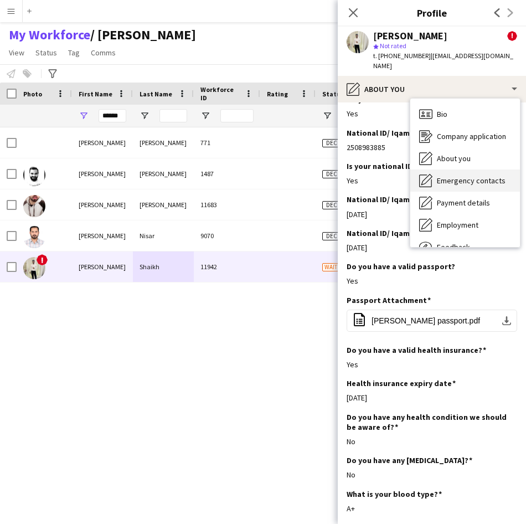
click at [448, 176] on span "Emergency contacts" at bounding box center [471, 181] width 69 height 10
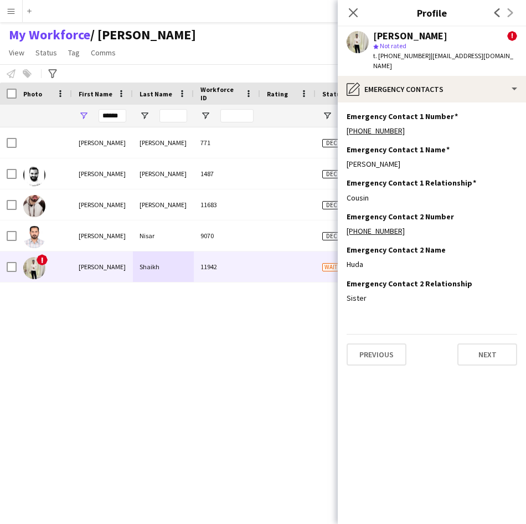
scroll to position [0, 0]
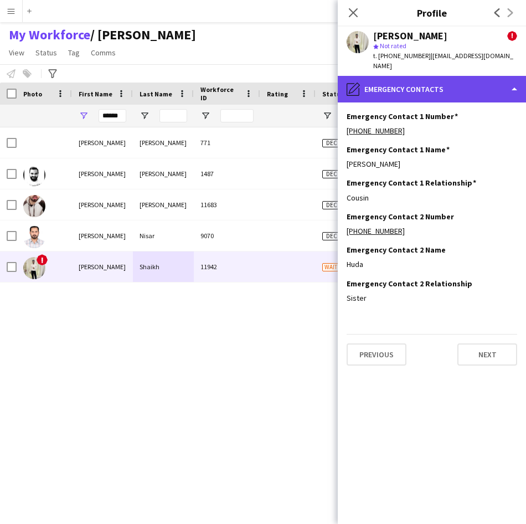
click at [432, 88] on div "pencil4 Emergency contacts" at bounding box center [432, 89] width 188 height 27
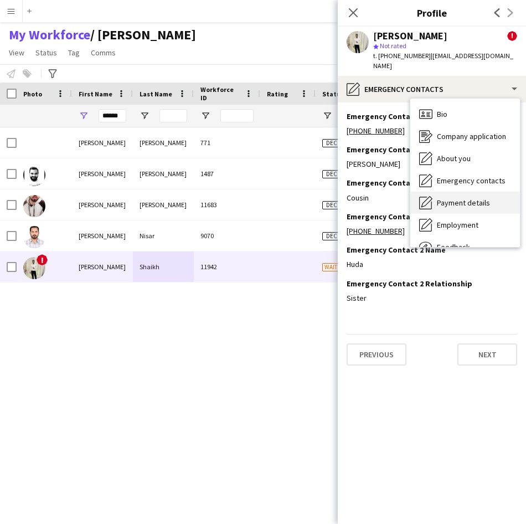
click at [460, 198] on div "Payment details Payment details" at bounding box center [465, 203] width 110 height 22
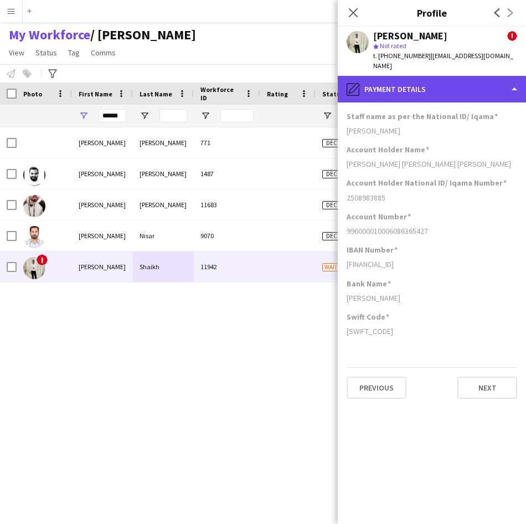
click at [456, 90] on div "pencil4 Payment details" at bounding box center [432, 89] width 188 height 27
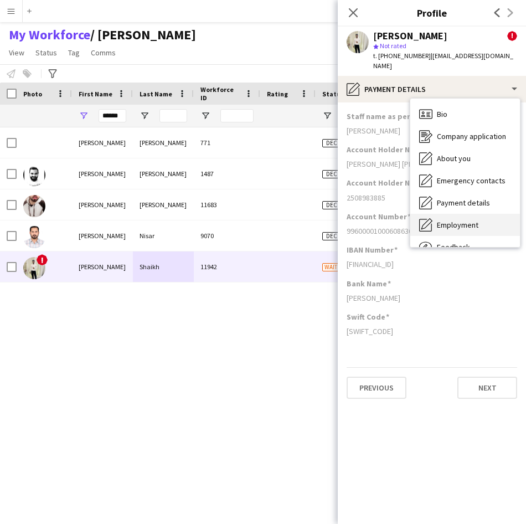
click at [463, 220] on span "Employment" at bounding box center [458, 225] width 42 height 10
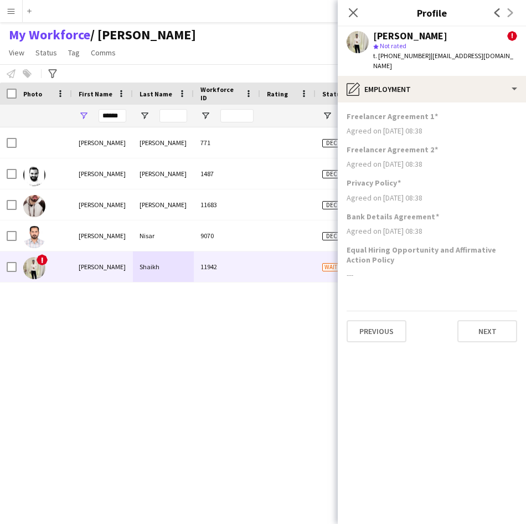
click at [450, 102] on app-section-data-types "Freelancer Agreement 1 Agreed on [DATE] 08:38 Freelancer Agreement 2 Agreed on …" at bounding box center [432, 313] width 188 height 422
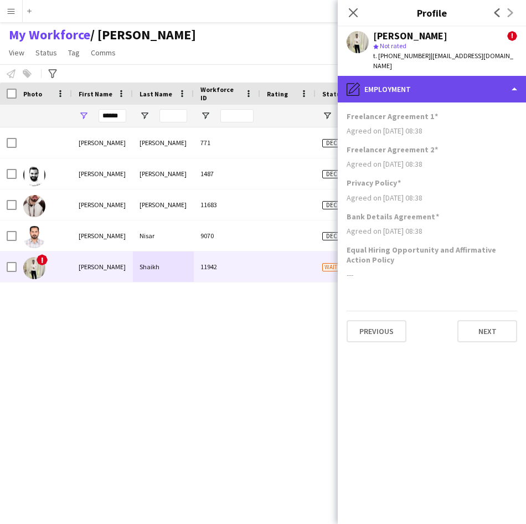
click at [449, 87] on div "pencil4 Employment" at bounding box center [432, 89] width 188 height 27
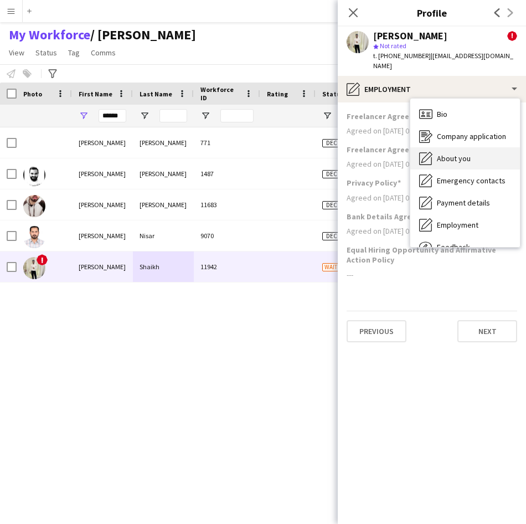
click at [463, 153] on span "About you" at bounding box center [454, 158] width 34 height 10
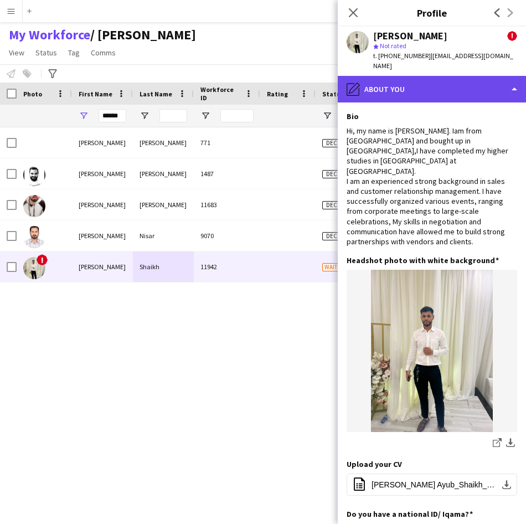
click at [409, 76] on div "pencil4 About you" at bounding box center [432, 89] width 188 height 27
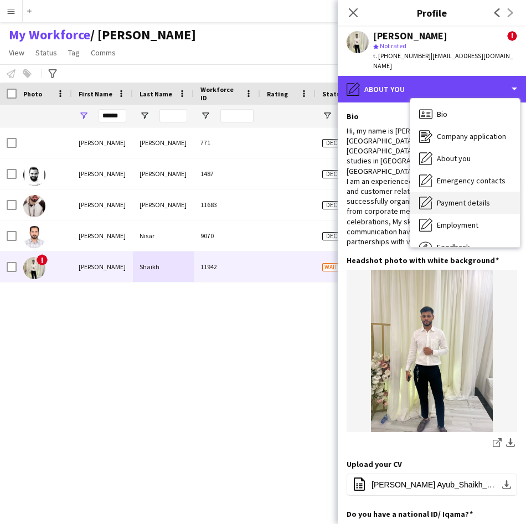
scroll to position [38, 0]
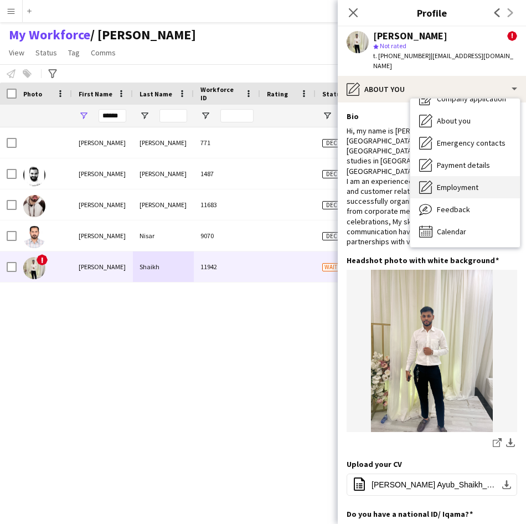
click at [465, 182] on span "Employment" at bounding box center [458, 187] width 42 height 10
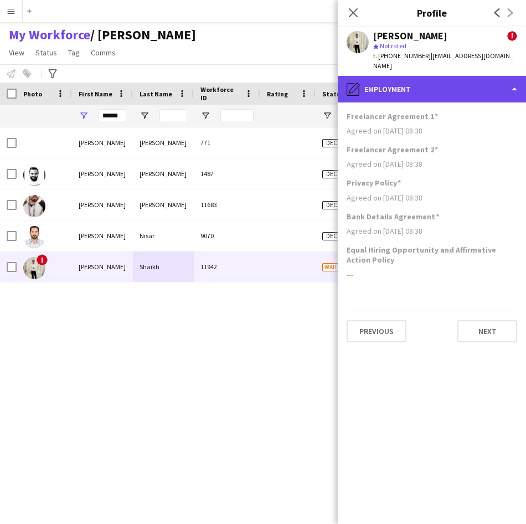
click at [472, 89] on div "pencil4 Employment" at bounding box center [432, 89] width 188 height 27
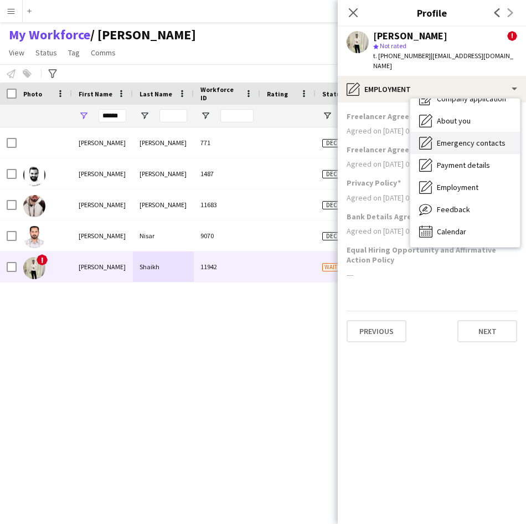
click at [469, 138] on span "Emergency contacts" at bounding box center [471, 143] width 69 height 10
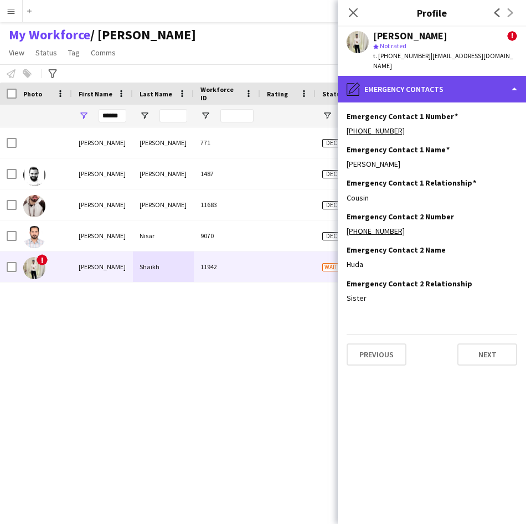
click at [455, 84] on div "pencil4 Emergency contacts" at bounding box center [432, 89] width 188 height 27
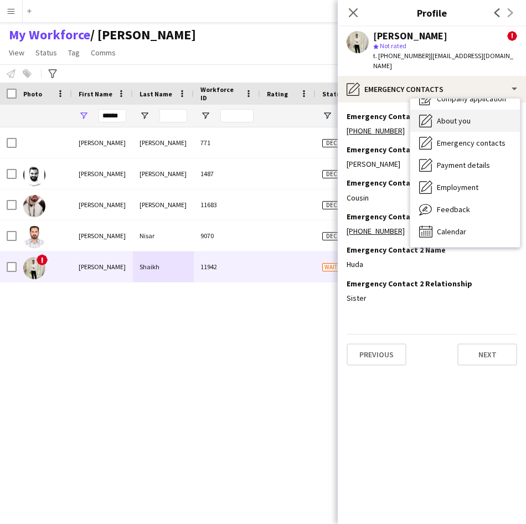
click at [471, 117] on div "About you About you" at bounding box center [465, 121] width 110 height 22
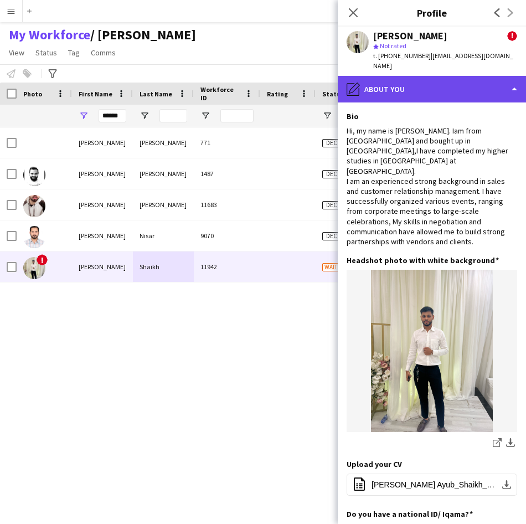
click at [465, 84] on div "pencil4 About you" at bounding box center [432, 89] width 188 height 27
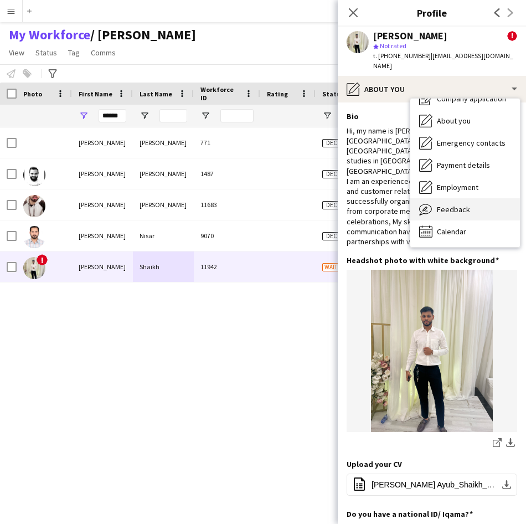
click at [449, 198] on div "Feedback Feedback" at bounding box center [465, 209] width 110 height 22
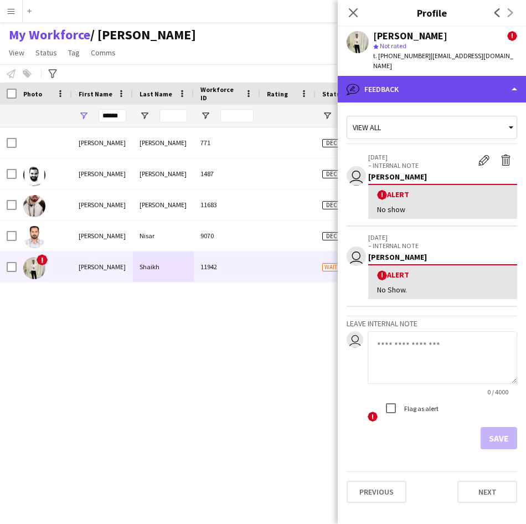
click at [454, 87] on div "bubble-pencil Feedback" at bounding box center [432, 89] width 188 height 27
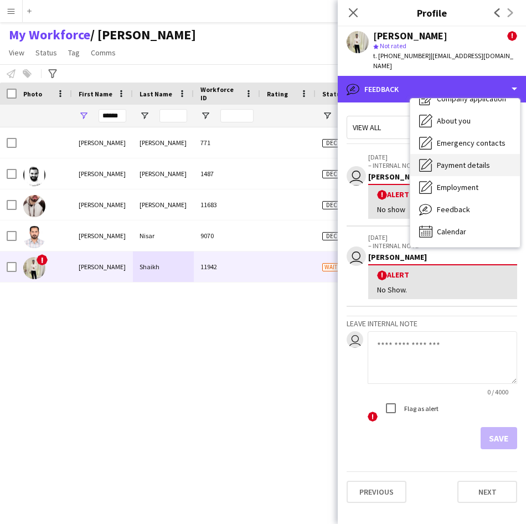
scroll to position [0, 0]
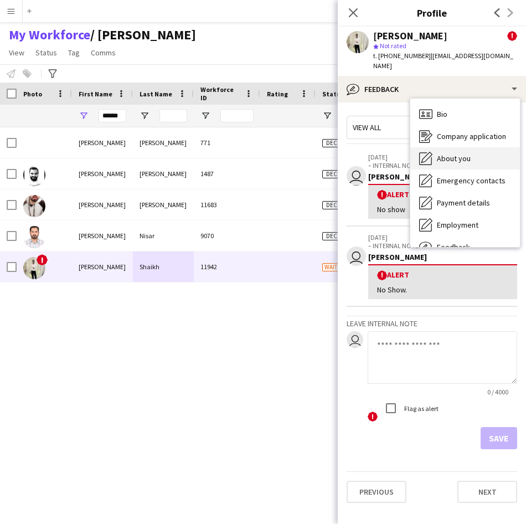
click at [486, 147] on div "About you About you" at bounding box center [465, 158] width 110 height 22
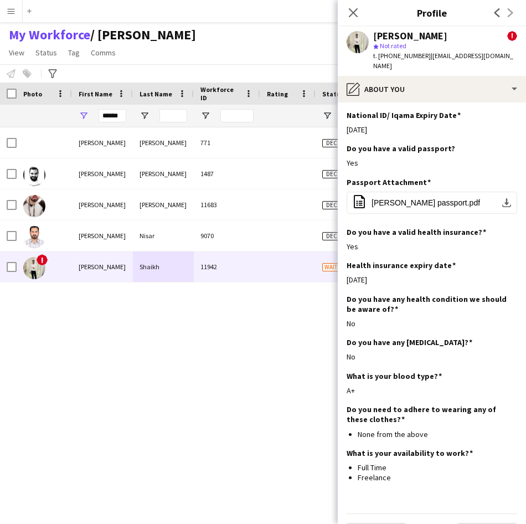
scroll to position [543, 0]
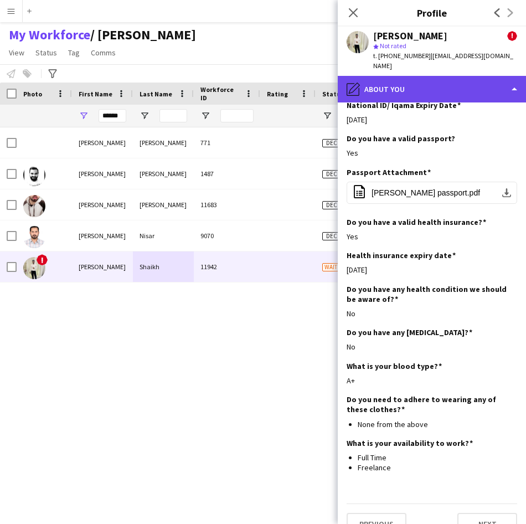
click at [434, 86] on div "pencil4 About you" at bounding box center [432, 89] width 188 height 27
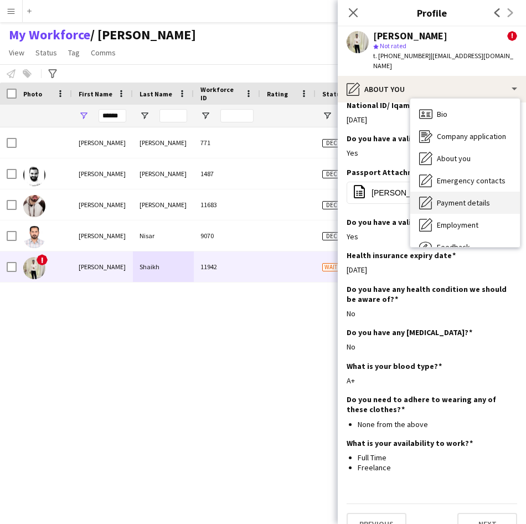
click at [434, 202] on div "Payment details Payment details" at bounding box center [465, 203] width 110 height 22
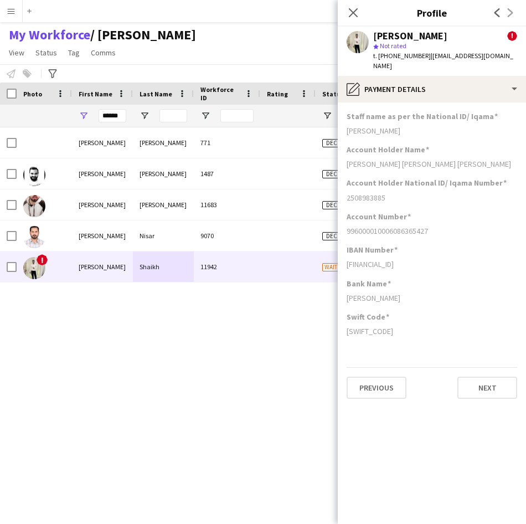
scroll to position [0, 0]
click at [434, 212] on div "Account Number" at bounding box center [432, 217] width 171 height 10
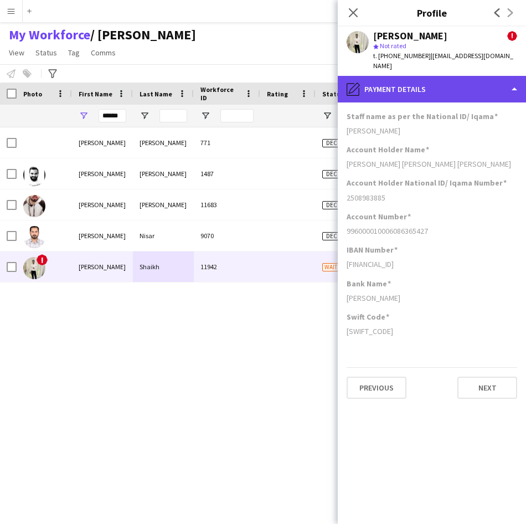
click at [444, 86] on div "pencil4 Payment details" at bounding box center [432, 89] width 188 height 27
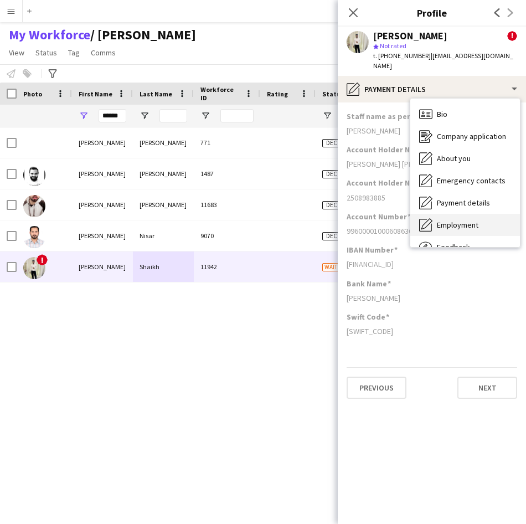
click at [443, 220] on span "Employment" at bounding box center [458, 225] width 42 height 10
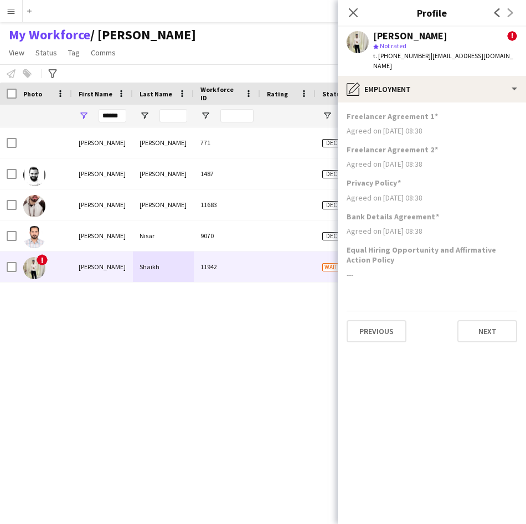
click at [432, 102] on app-section-data-types "Freelancer Agreement 1 Agreed on [DATE] 08:38 Freelancer Agreement 2 Agreed on …" at bounding box center [432, 313] width 188 height 422
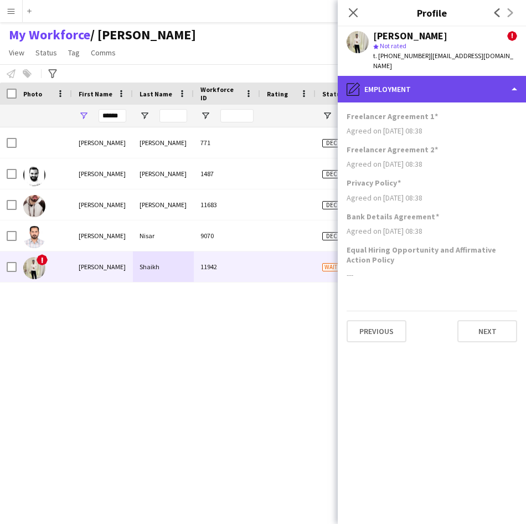
click at [434, 81] on div "pencil4 Employment" at bounding box center [432, 89] width 188 height 27
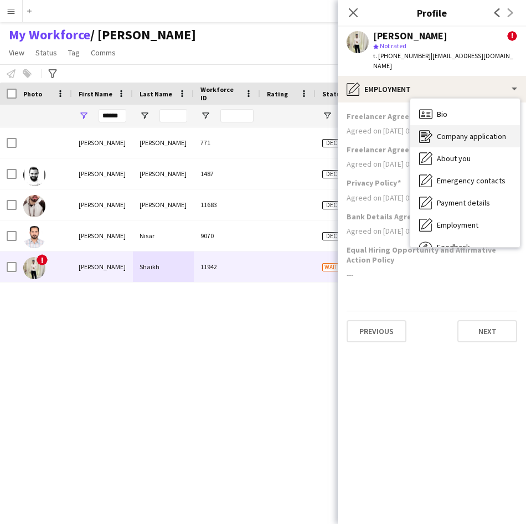
click at [446, 131] on span "Company application" at bounding box center [471, 136] width 69 height 10
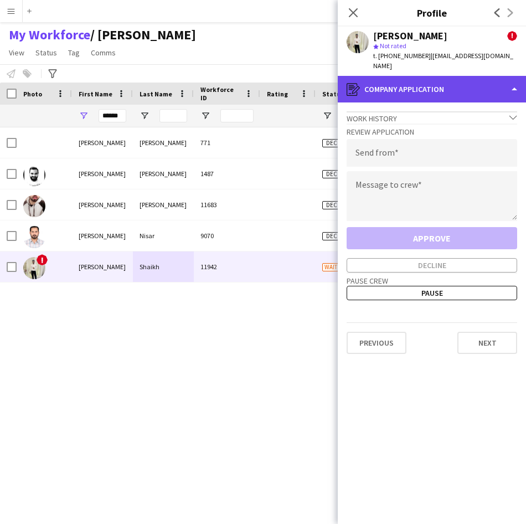
click at [444, 86] on div "register Company application" at bounding box center [432, 89] width 188 height 27
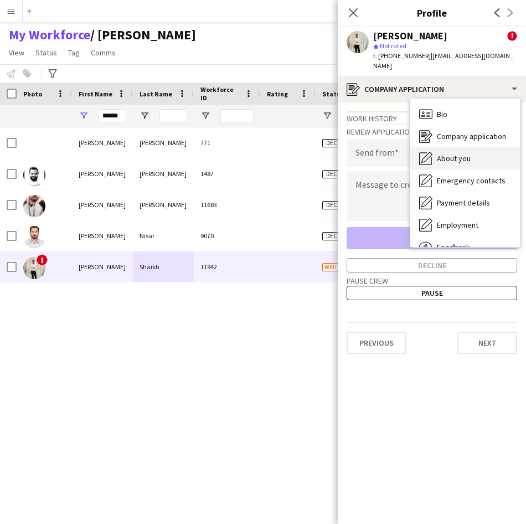
click at [459, 156] on div "About you About you" at bounding box center [465, 158] width 110 height 22
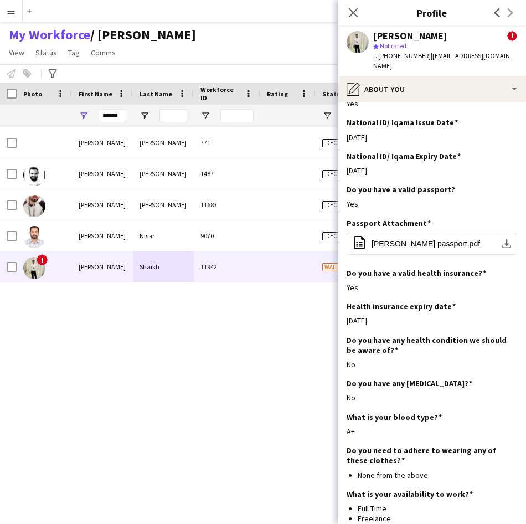
scroll to position [493, 0]
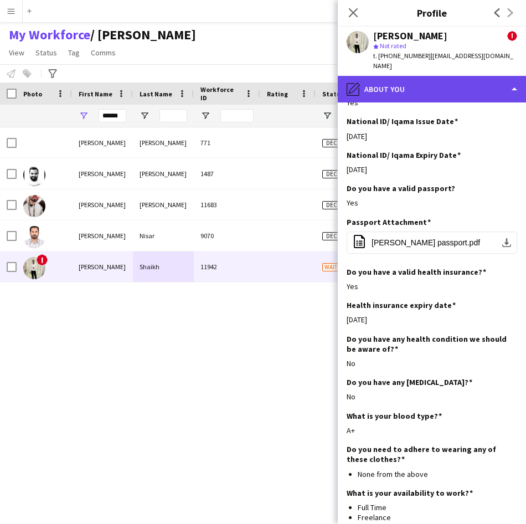
click at [384, 78] on div "pencil4 About you" at bounding box center [432, 89] width 188 height 27
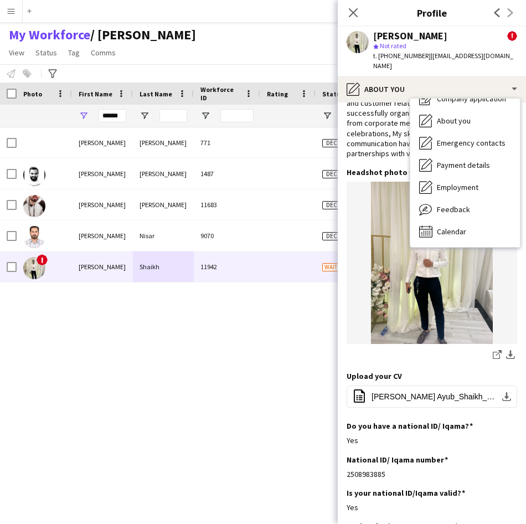
scroll to position [0, 0]
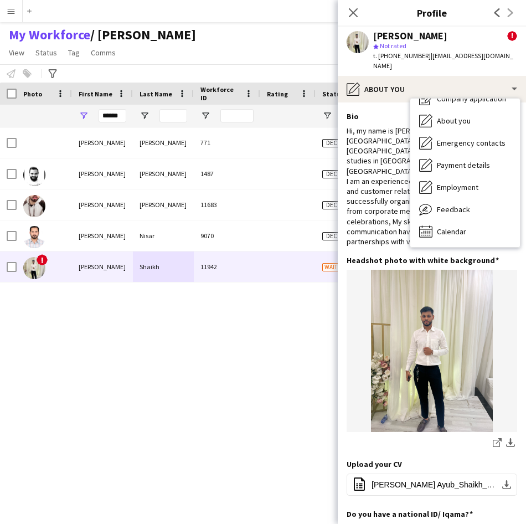
click at [378, 167] on div "Hi, my name is [PERSON_NAME]. Iam from [GEOGRAPHIC_DATA] and bought up in [GEOG…" at bounding box center [432, 186] width 171 height 121
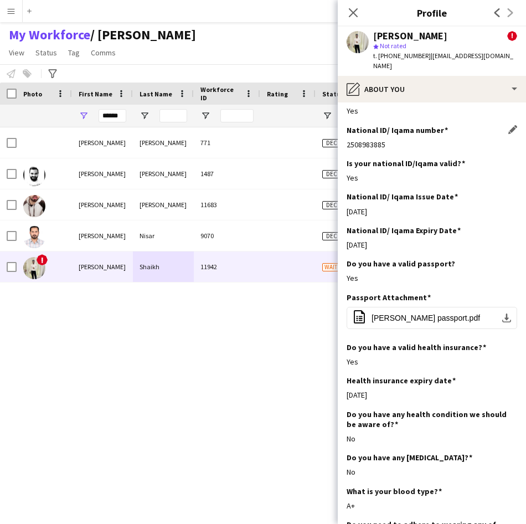
scroll to position [418, 0]
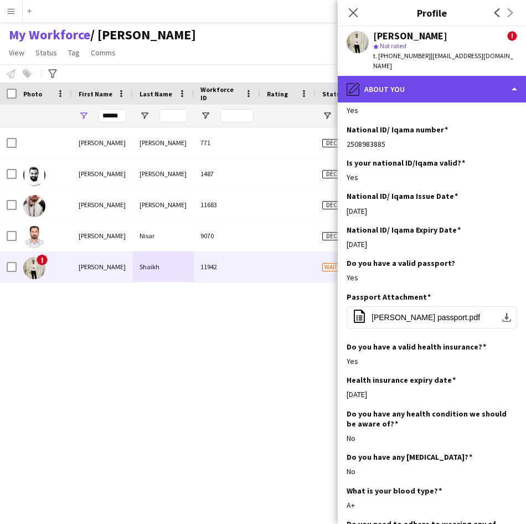
click at [454, 82] on div "pencil4 About you" at bounding box center [432, 89] width 188 height 27
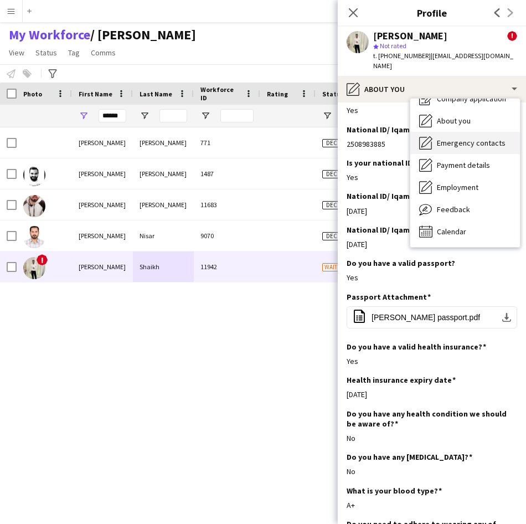
click at [460, 138] on div "Emergency contacts Emergency contacts" at bounding box center [465, 143] width 110 height 22
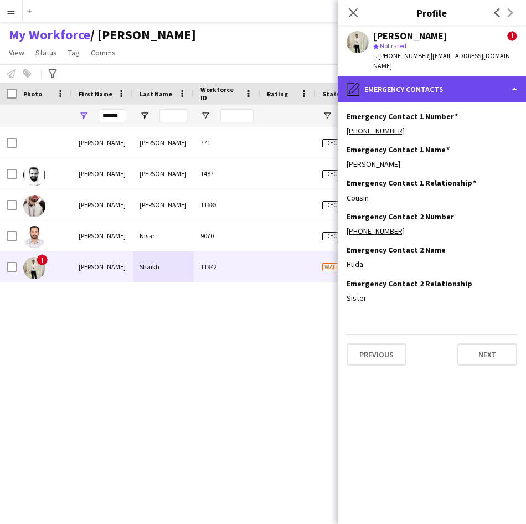
click at [439, 80] on div "pencil4 Emergency contacts" at bounding box center [432, 89] width 188 height 27
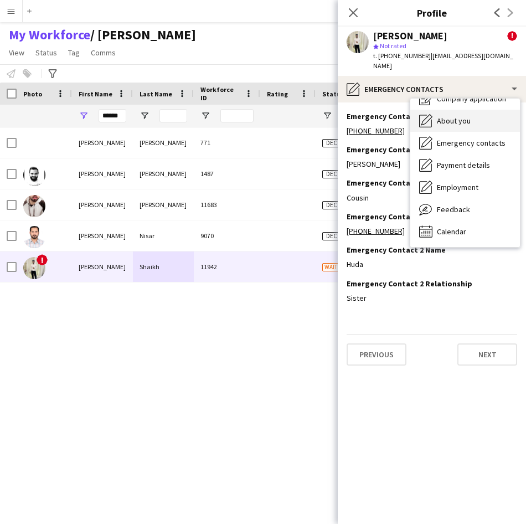
click at [451, 116] on div "About you About you" at bounding box center [465, 121] width 110 height 22
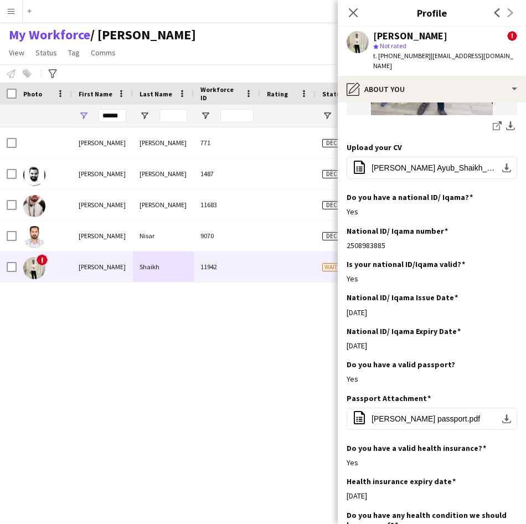
scroll to position [319, 0]
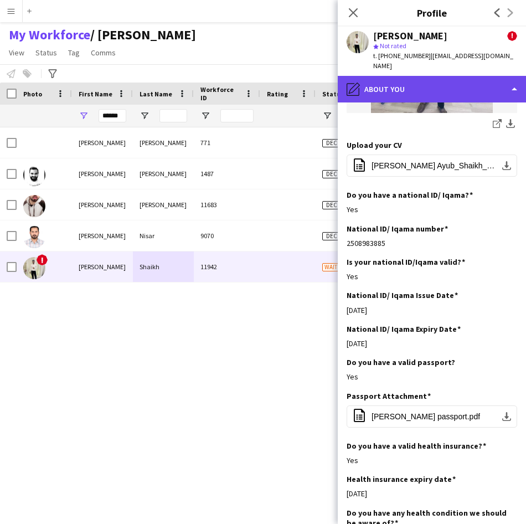
click at [434, 83] on div "pencil4 About you" at bounding box center [432, 89] width 188 height 27
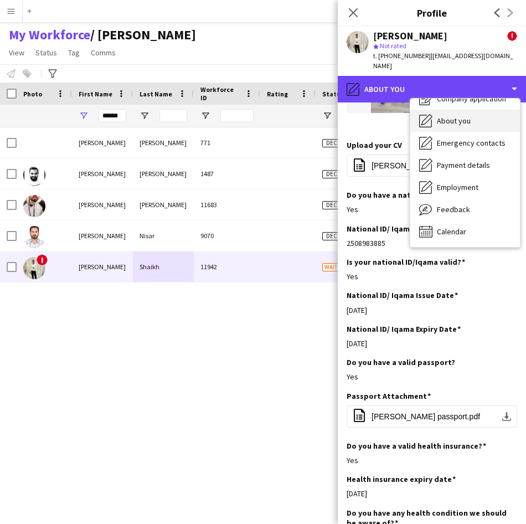
scroll to position [0, 0]
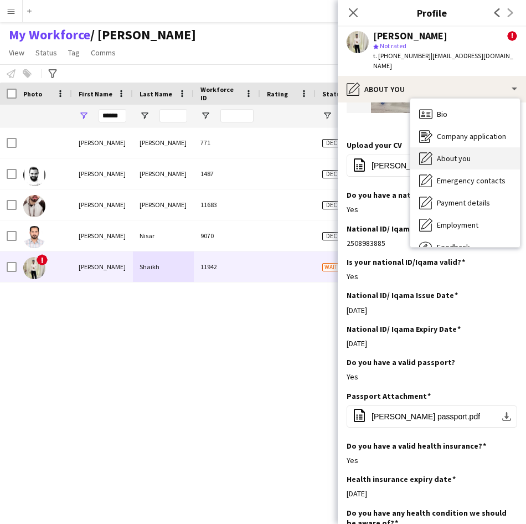
click at [434, 104] on div "Bio Bio" at bounding box center [465, 114] width 110 height 22
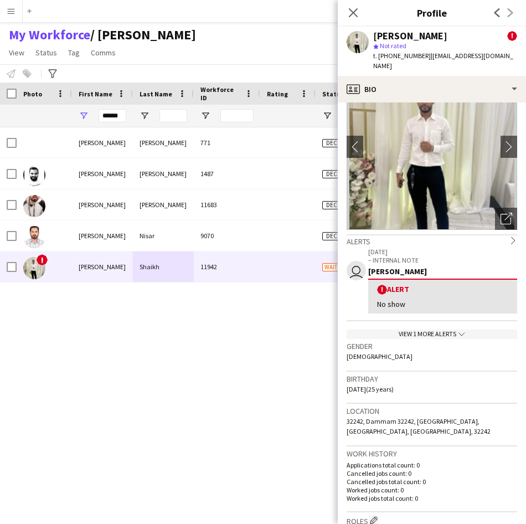
scroll to position [48, 0]
click at [413, 329] on div "View 1 more alerts chevron-down" at bounding box center [432, 333] width 171 height 9
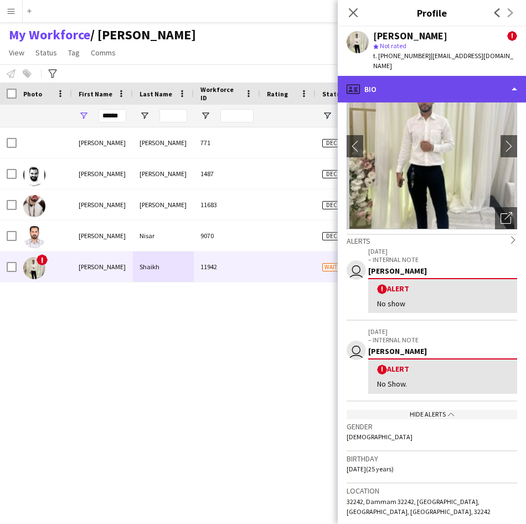
click at [436, 76] on div "profile Bio" at bounding box center [432, 89] width 188 height 27
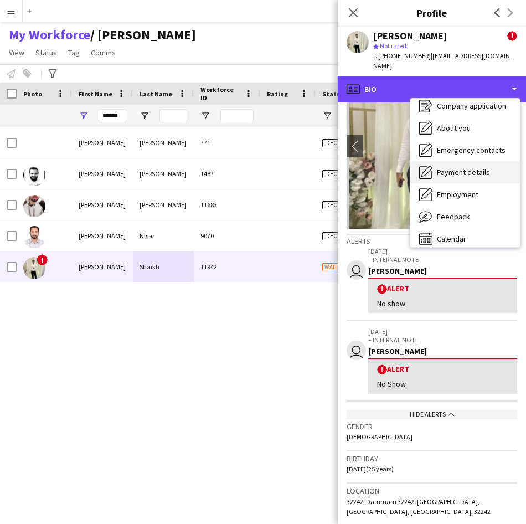
scroll to position [30, 0]
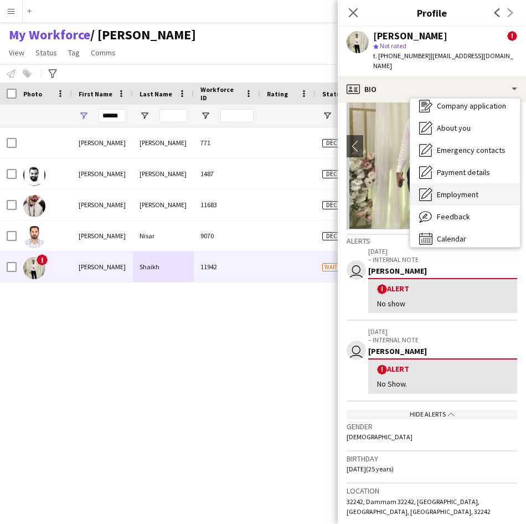
click at [472, 189] on span "Employment" at bounding box center [458, 194] width 42 height 10
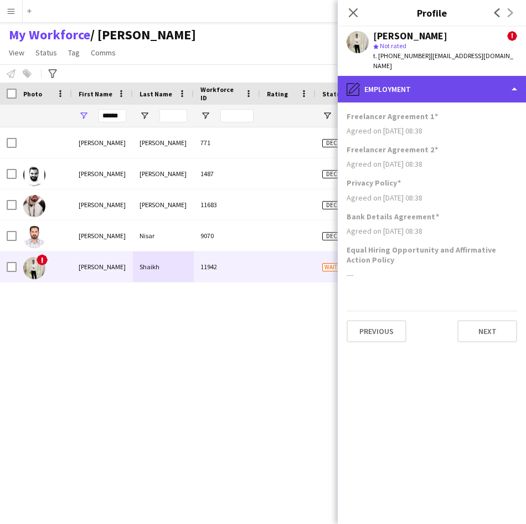
click at [465, 76] on div "pencil4 Employment" at bounding box center [432, 89] width 188 height 27
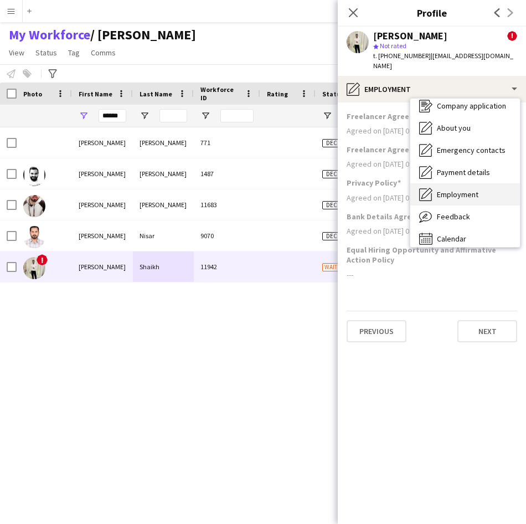
click at [453, 189] on span "Employment" at bounding box center [458, 194] width 42 height 10
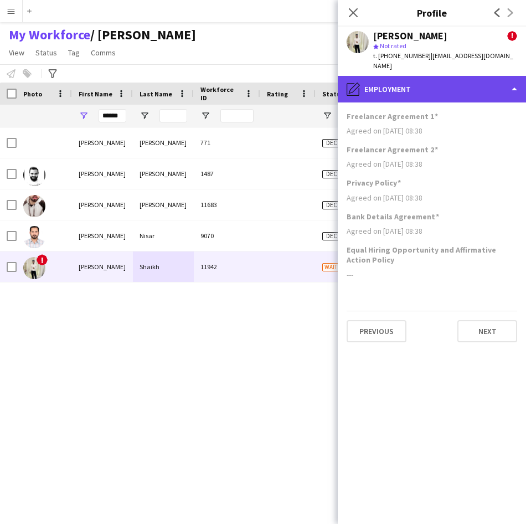
click at [441, 80] on div "pencil4 Employment" at bounding box center [432, 89] width 188 height 27
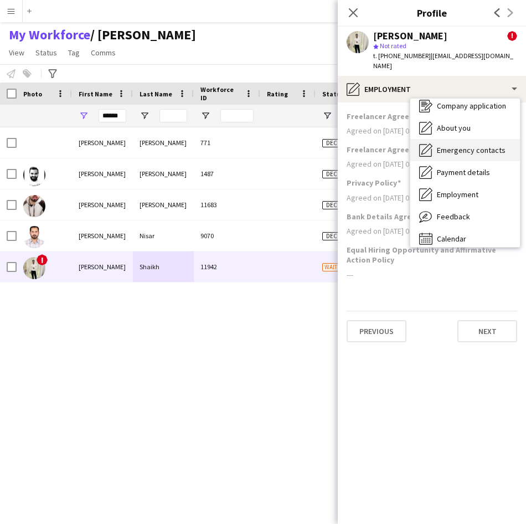
click at [454, 145] on div "Emergency contacts Emergency contacts" at bounding box center [465, 150] width 110 height 22
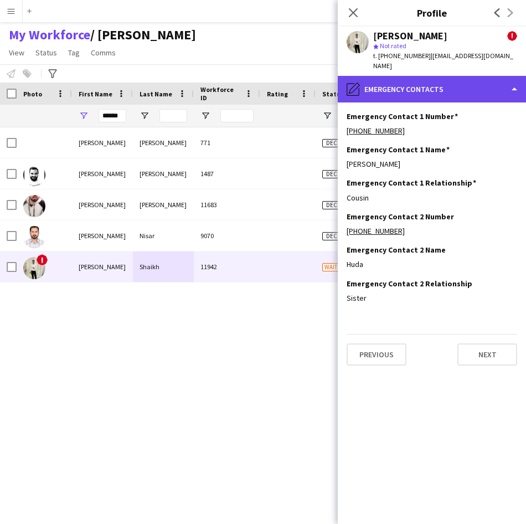
click at [449, 85] on div "pencil4 Emergency contacts" at bounding box center [432, 89] width 188 height 27
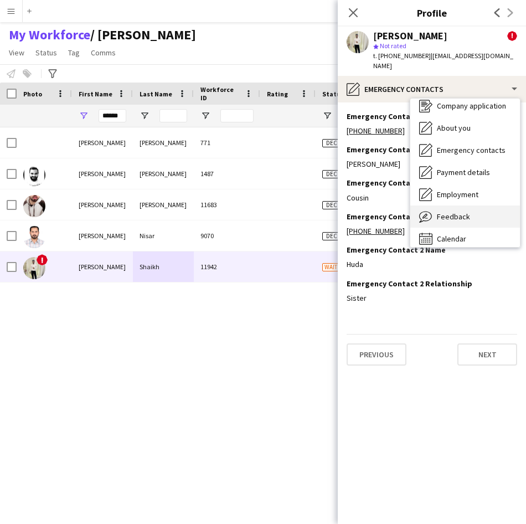
click at [459, 212] on span "Feedback" at bounding box center [453, 217] width 33 height 10
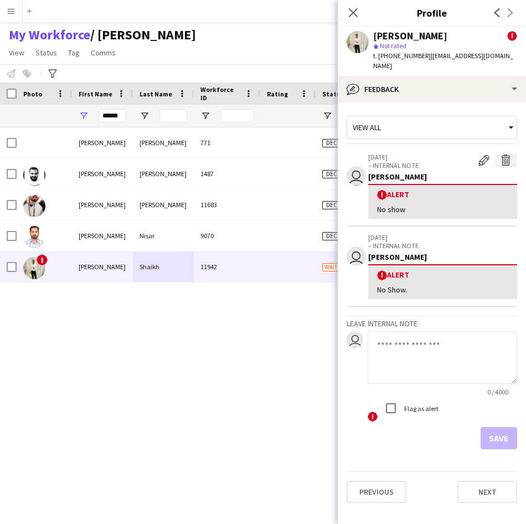
click at [504, 155] on app-icon "Delete alert" at bounding box center [506, 160] width 11 height 11
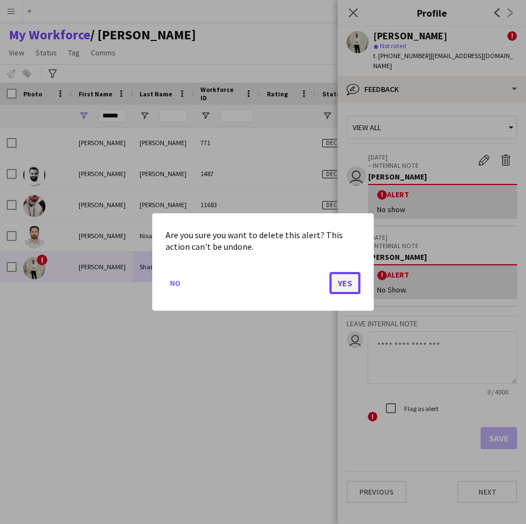
click at [339, 289] on button "Yes" at bounding box center [345, 283] width 31 height 22
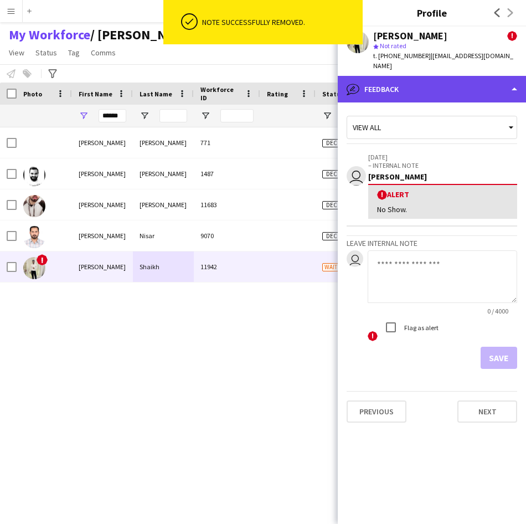
click at [435, 88] on div "bubble-pencil Feedback" at bounding box center [432, 89] width 188 height 27
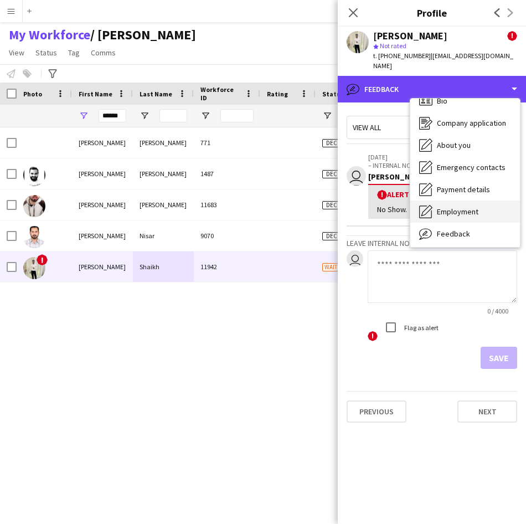
scroll to position [0, 0]
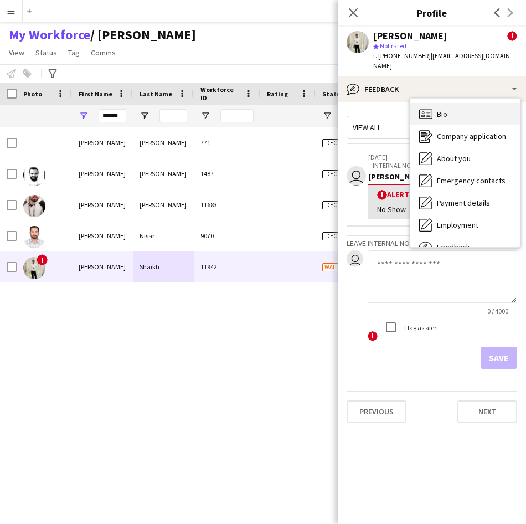
click at [448, 103] on div "Bio Bio" at bounding box center [465, 114] width 110 height 22
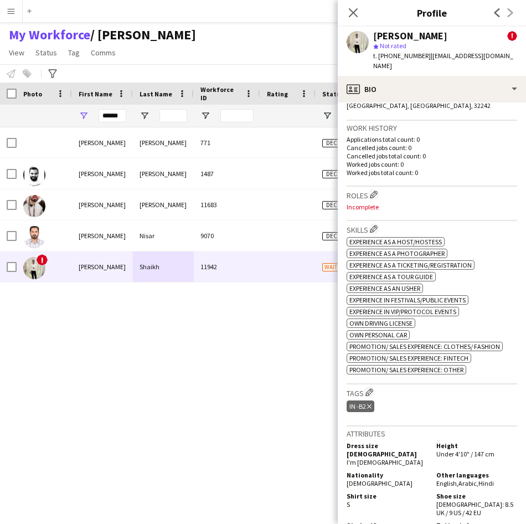
scroll to position [377, 0]
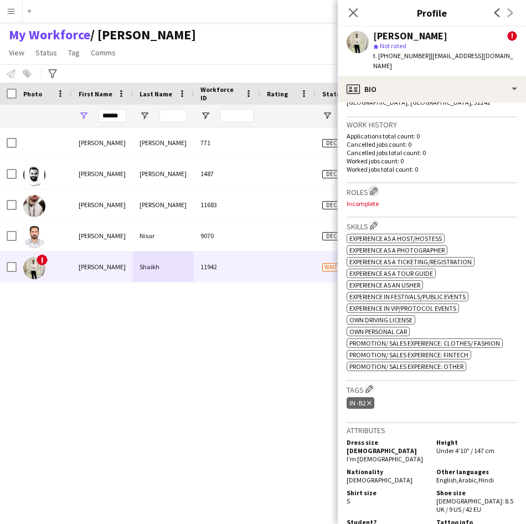
click at [375, 187] on app-icon "Edit crew company roles" at bounding box center [374, 191] width 8 height 8
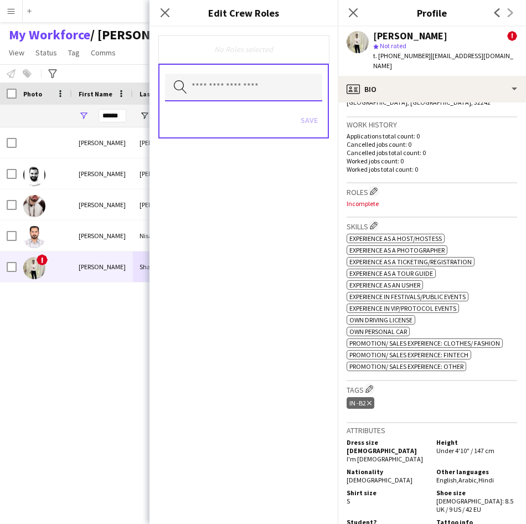
click at [247, 94] on input "text" at bounding box center [243, 88] width 157 height 28
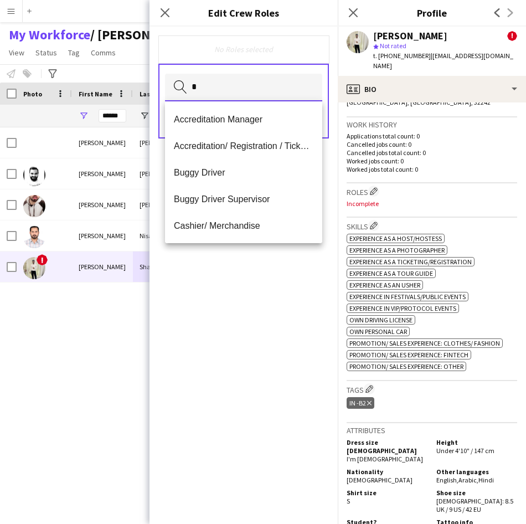
click at [247, 94] on input "*" at bounding box center [243, 88] width 157 height 28
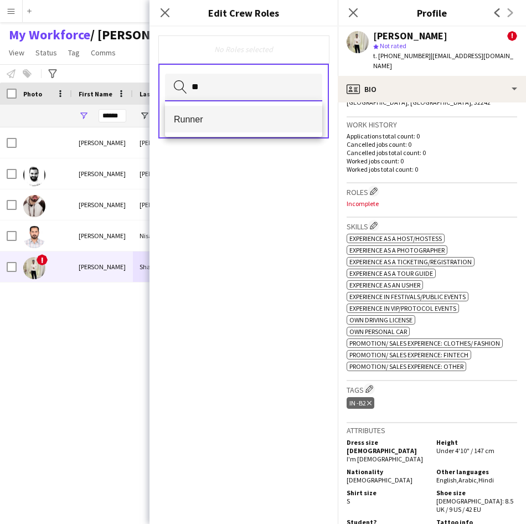
type input "**"
click at [228, 126] on mat-option "Runner" at bounding box center [243, 119] width 157 height 27
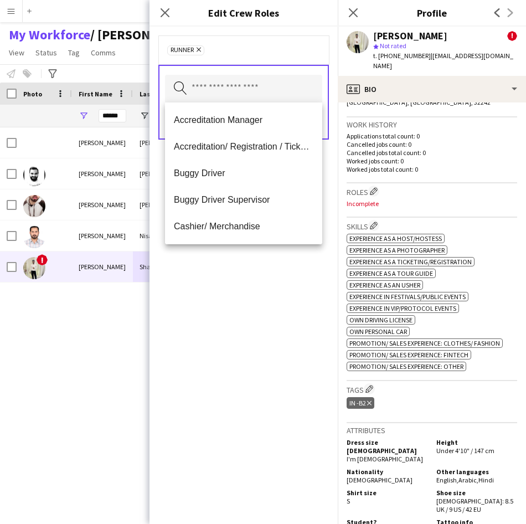
click at [273, 63] on div "Runner Remove" at bounding box center [243, 49] width 171 height 29
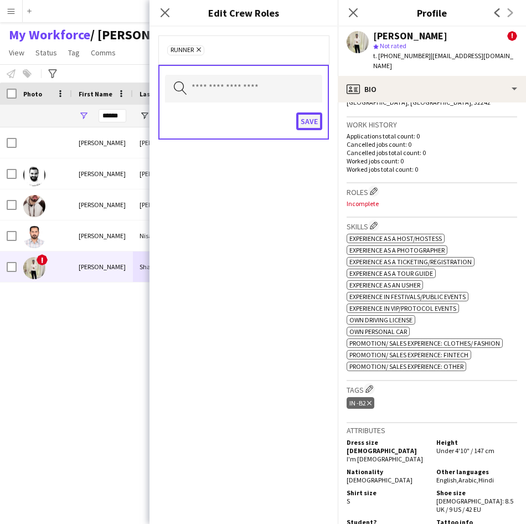
click at [304, 122] on button "Save" at bounding box center [309, 121] width 26 height 18
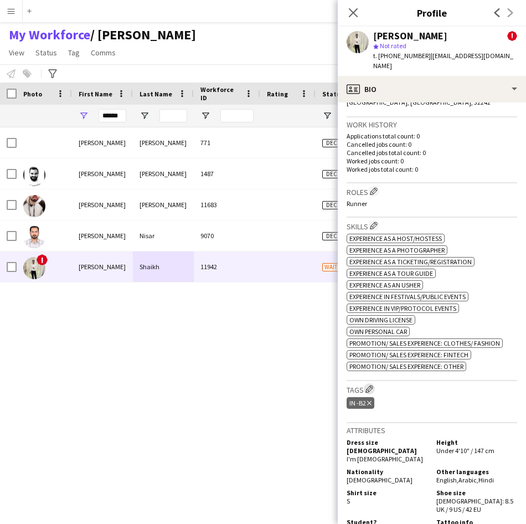
click at [367, 385] on app-icon "Edit crew company tags" at bounding box center [370, 389] width 8 height 8
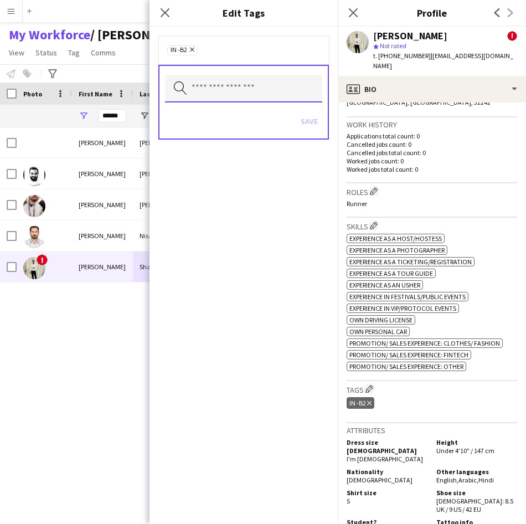
click at [266, 96] on input "text" at bounding box center [243, 89] width 157 height 28
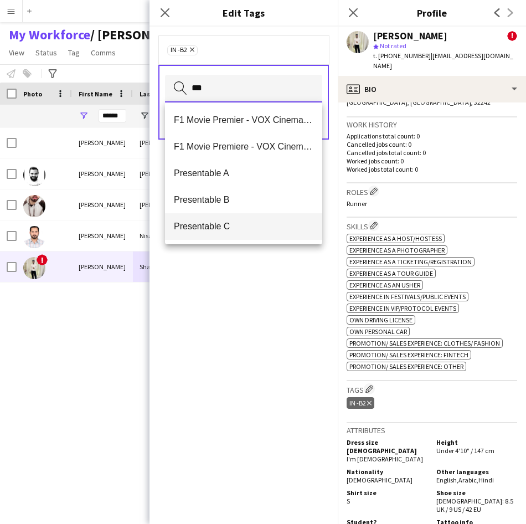
type input "***"
click at [235, 214] on mat-option "Presentable C" at bounding box center [243, 226] width 157 height 27
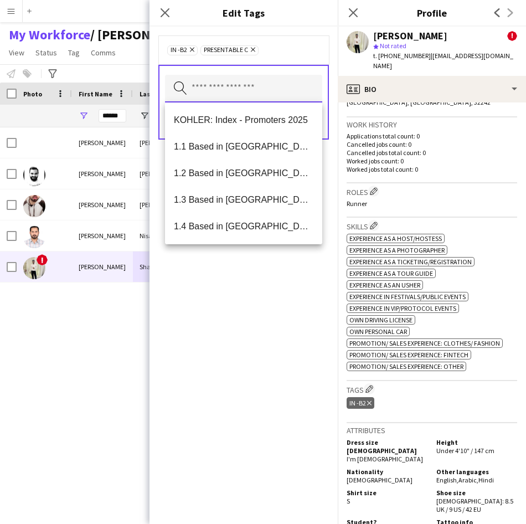
click at [271, 99] on input "text" at bounding box center [243, 89] width 157 height 28
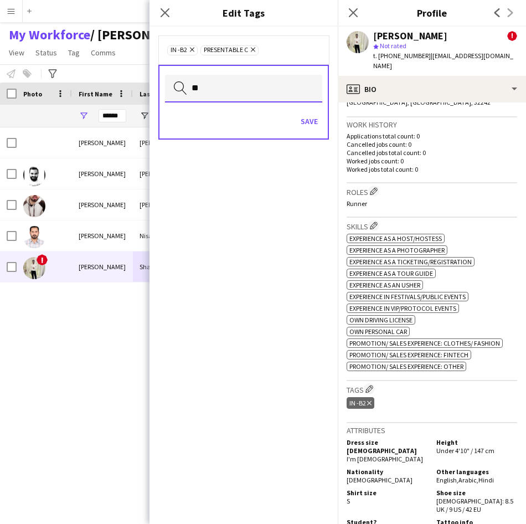
type input "*"
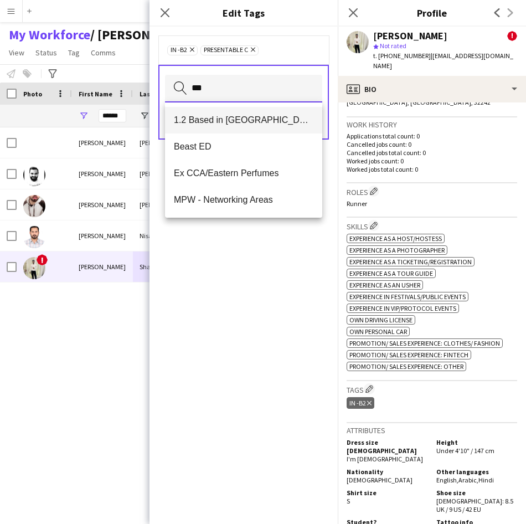
type input "***"
click at [268, 110] on mat-option "1.2 Based in [GEOGRAPHIC_DATA]" at bounding box center [243, 120] width 157 height 27
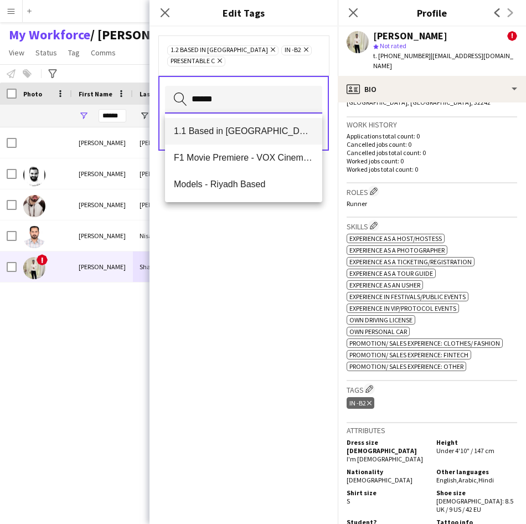
type input "******"
click at [233, 140] on mat-option "1.1 Based in [GEOGRAPHIC_DATA]" at bounding box center [243, 131] width 157 height 27
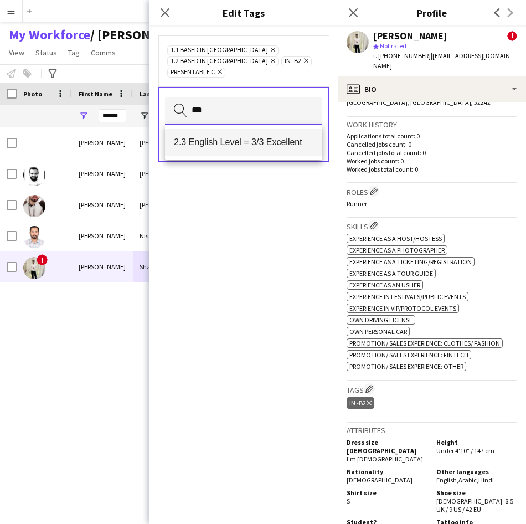
type input "***"
click at [264, 140] on span "2.3 English Level = 3/3 Excellent" at bounding box center [244, 142] width 140 height 11
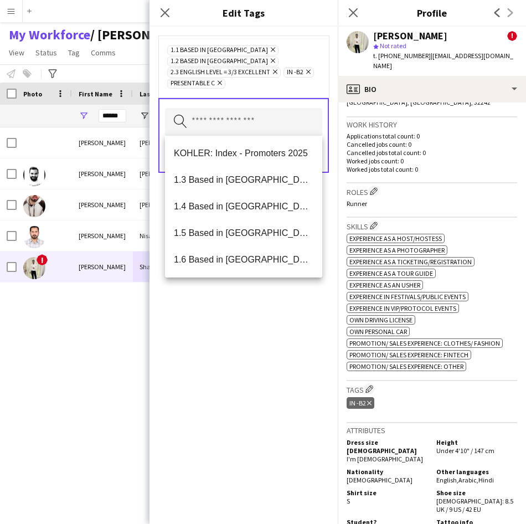
click at [306, 82] on div "1.1 Based in [GEOGRAPHIC_DATA] Remove 1.2 Based in [GEOGRAPHIC_DATA] Remove 2.3…" at bounding box center [243, 66] width 153 height 44
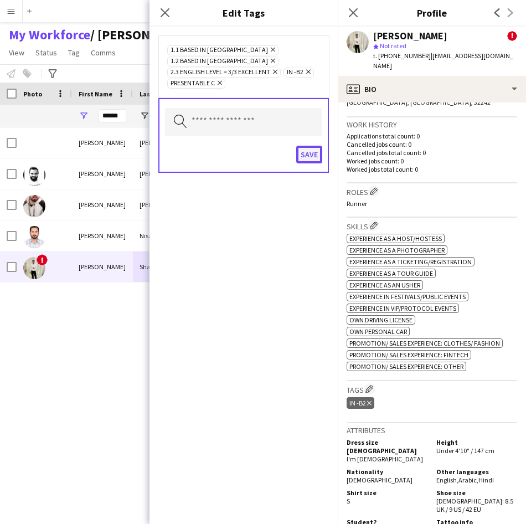
click at [318, 161] on button "Save" at bounding box center [309, 155] width 26 height 18
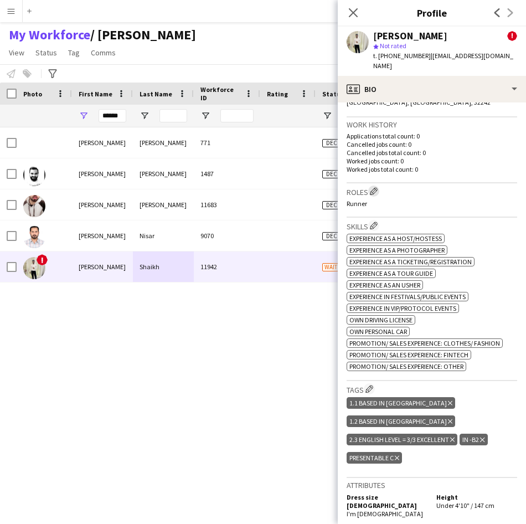
click at [379, 186] on button "Edit crew company roles" at bounding box center [373, 191] width 11 height 11
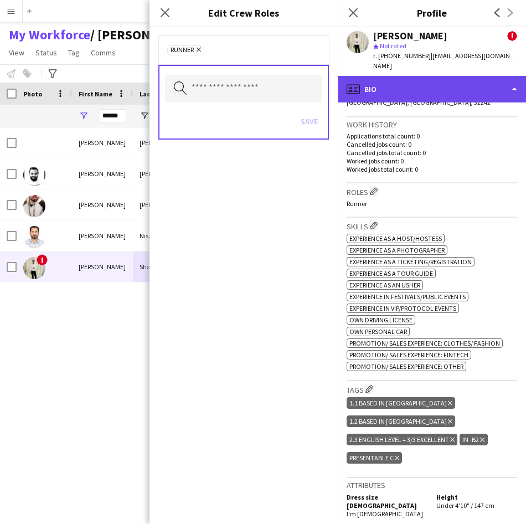
click at [429, 76] on div "profile Bio" at bounding box center [432, 89] width 188 height 27
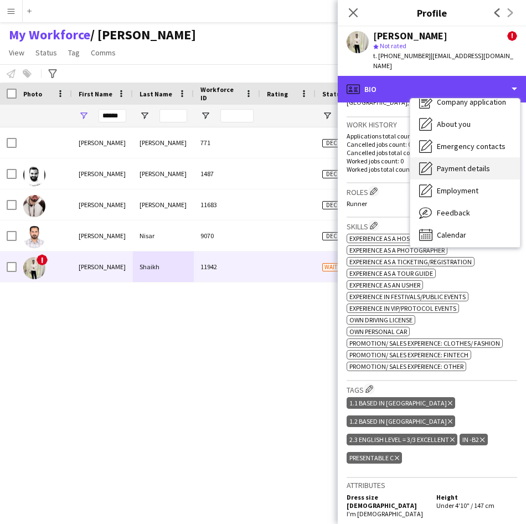
scroll to position [38, 0]
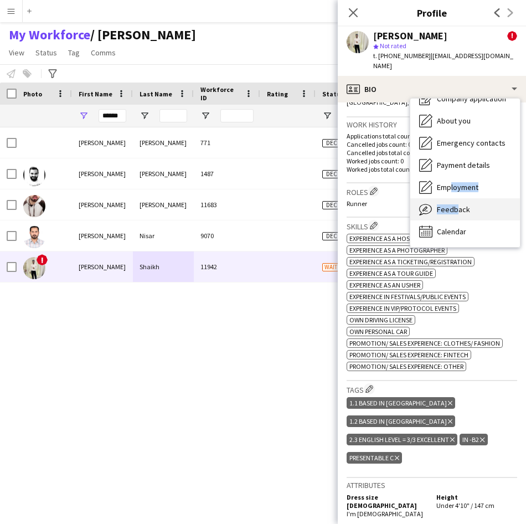
click at [451, 190] on div "Bio Bio Company application Company application About you About you Emergency c…" at bounding box center [465, 173] width 110 height 148
drag, startPoint x: 451, startPoint y: 190, endPoint x: 468, endPoint y: 200, distance: 19.9
click at [468, 204] on span "Feedback" at bounding box center [453, 209] width 33 height 10
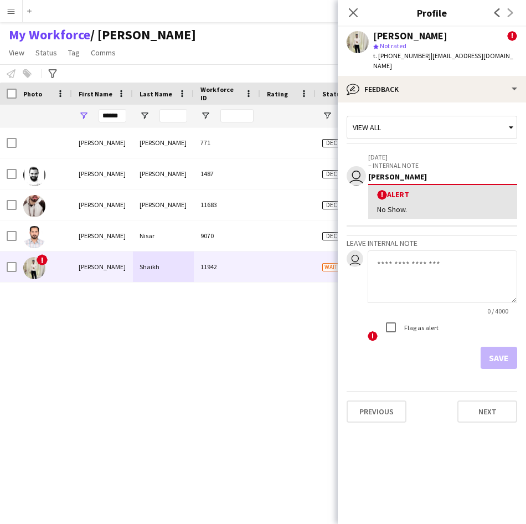
click at [432, 257] on textarea at bounding box center [443, 276] width 150 height 53
type textarea "**********"
click at [492, 347] on button "Save" at bounding box center [499, 358] width 37 height 22
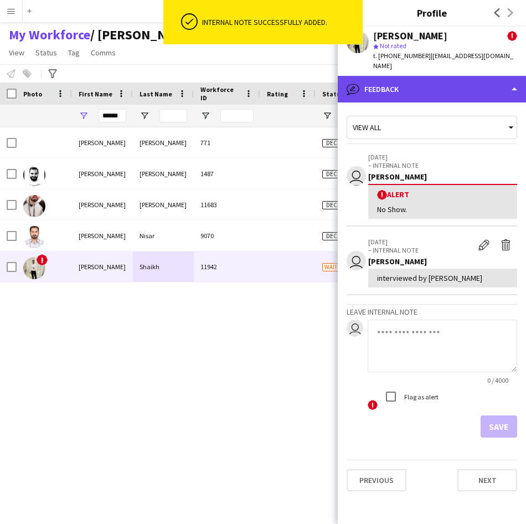
click at [403, 76] on div "bubble-pencil Feedback" at bounding box center [432, 89] width 188 height 27
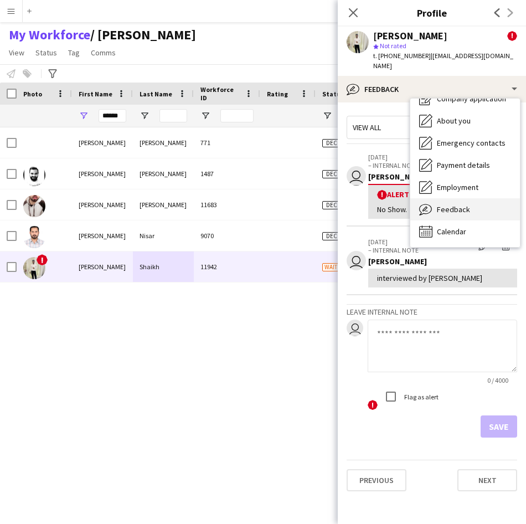
click at [451, 204] on span "Feedback" at bounding box center [453, 209] width 33 height 10
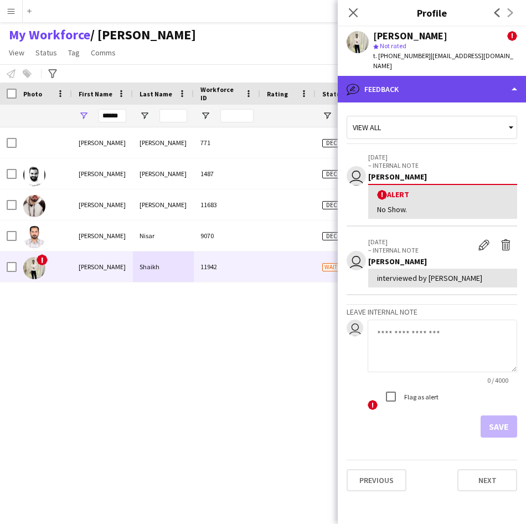
click at [460, 90] on div "bubble-pencil Feedback" at bounding box center [432, 89] width 188 height 27
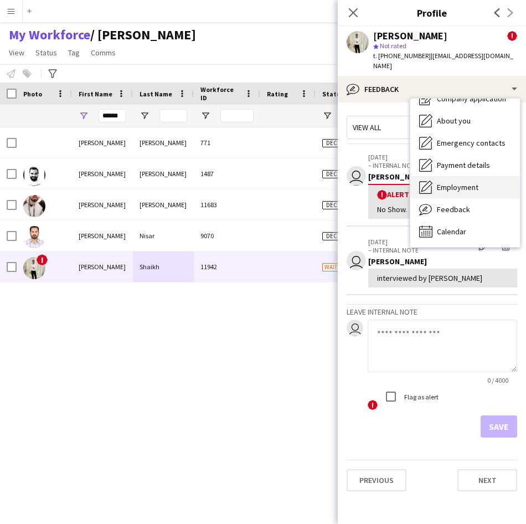
click at [469, 182] on span "Employment" at bounding box center [458, 187] width 42 height 10
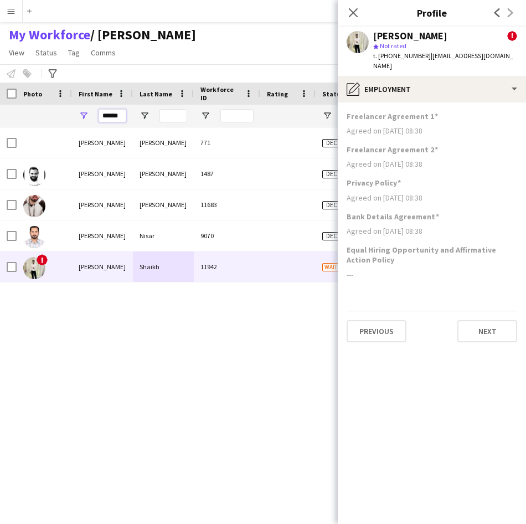
click at [126, 117] on input "******" at bounding box center [113, 115] width 28 height 13
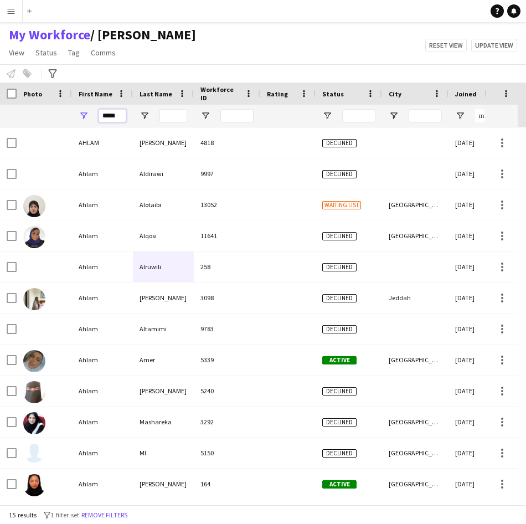
type input "*****"
click at [176, 119] on input "Last Name Filter Input" at bounding box center [174, 115] width 28 height 13
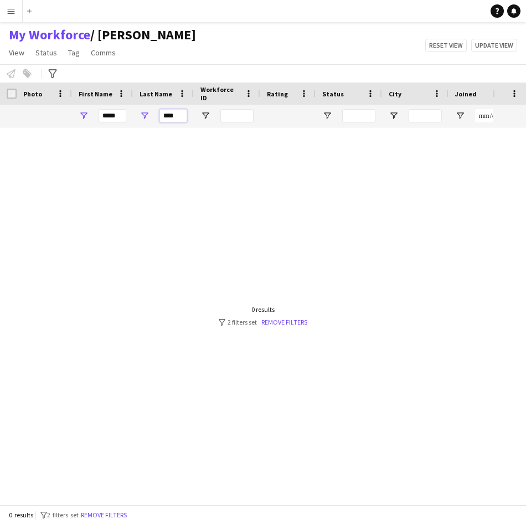
scroll to position [0, 0]
type input "*"
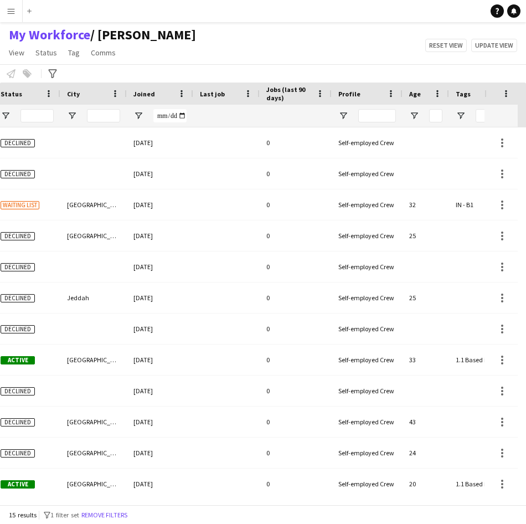
scroll to position [0, 464]
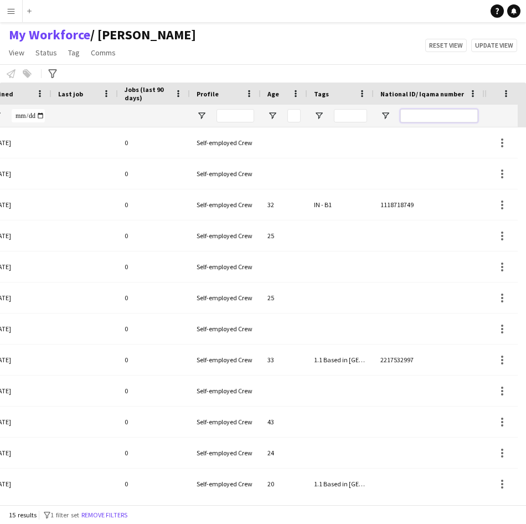
click at [410, 117] on input "National ID/ Iqama number Filter Input" at bounding box center [440, 115] width 78 height 13
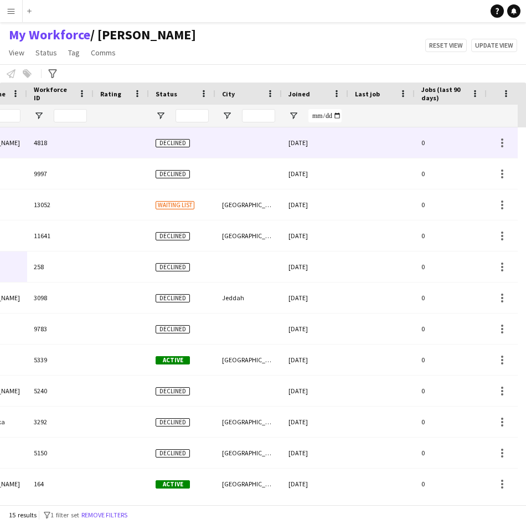
scroll to position [0, 75]
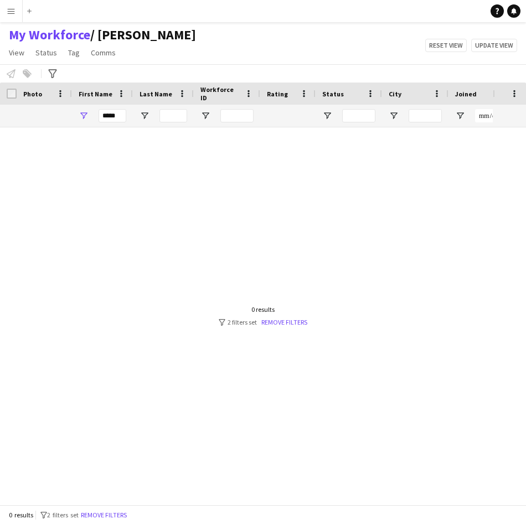
type input "**********"
click at [120, 111] on input "*****" at bounding box center [113, 115] width 28 height 13
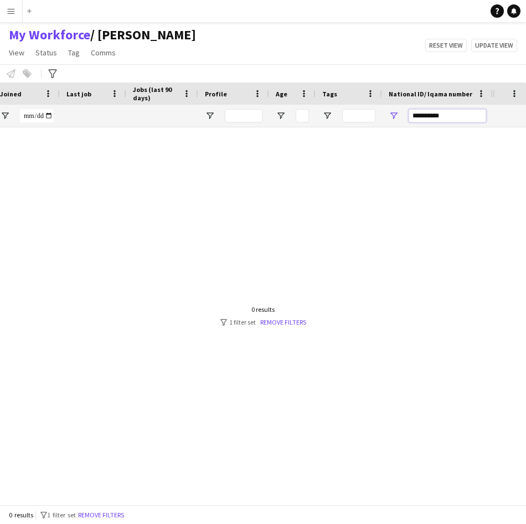
click at [458, 119] on input "**********" at bounding box center [448, 115] width 78 height 13
type input "*"
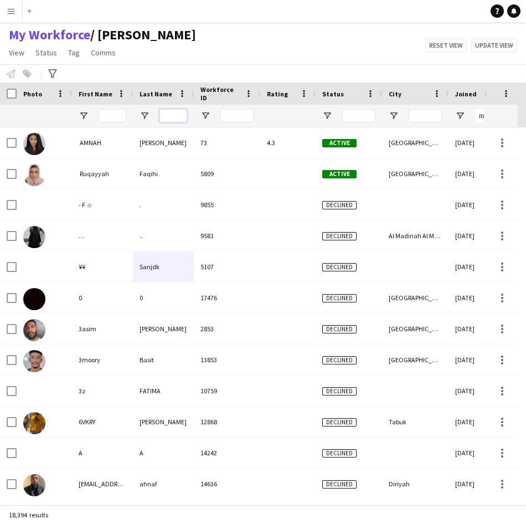
click at [176, 117] on input "Last Name Filter Input" at bounding box center [174, 115] width 28 height 13
click at [121, 117] on input "First Name Filter Input" at bounding box center [113, 115] width 28 height 13
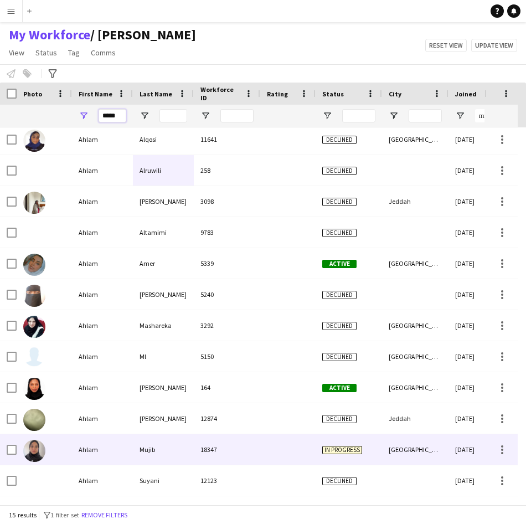
type input "*****"
click at [132, 440] on div "Ahlam" at bounding box center [102, 449] width 61 height 30
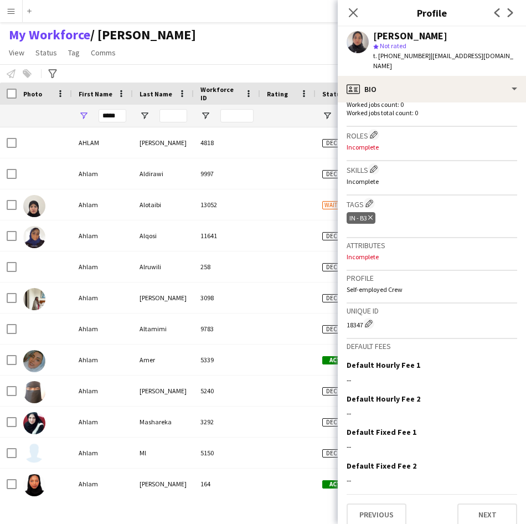
click at [426, 100] on p "Worked jobs count: 0" at bounding box center [432, 104] width 171 height 8
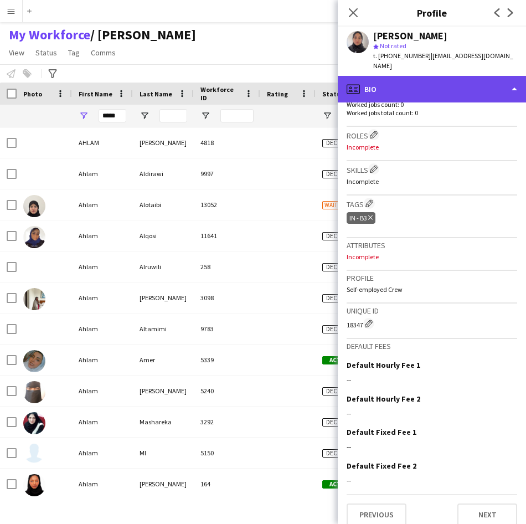
click at [478, 81] on div "profile Bio" at bounding box center [432, 89] width 188 height 27
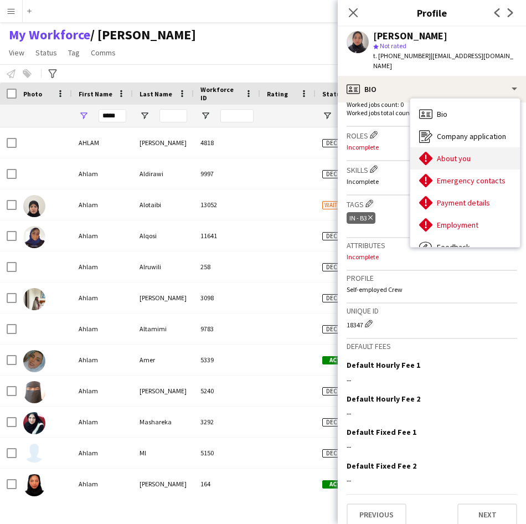
click at [466, 153] on span "About you" at bounding box center [454, 158] width 34 height 10
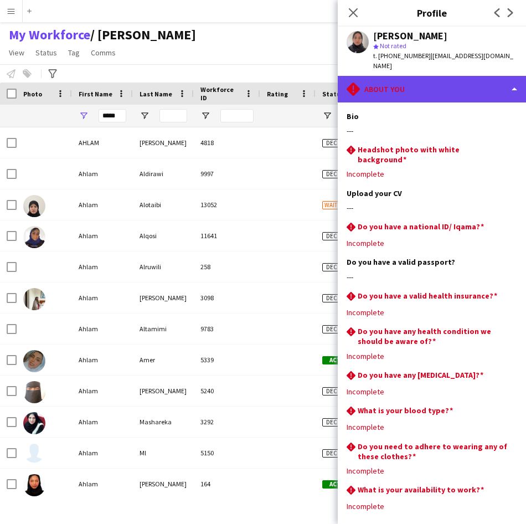
click at [461, 91] on div "rhombus-alert About you" at bounding box center [432, 89] width 188 height 27
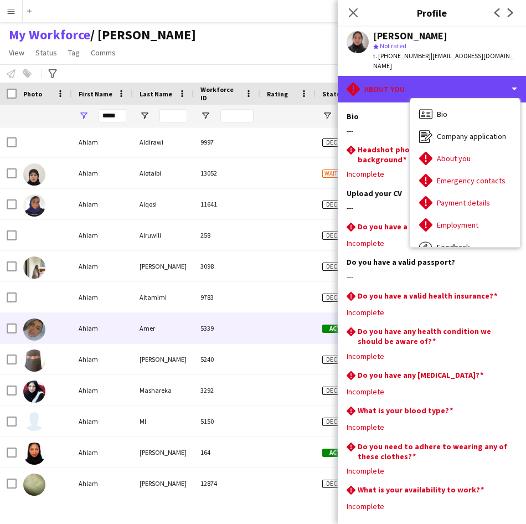
scroll to position [0, 0]
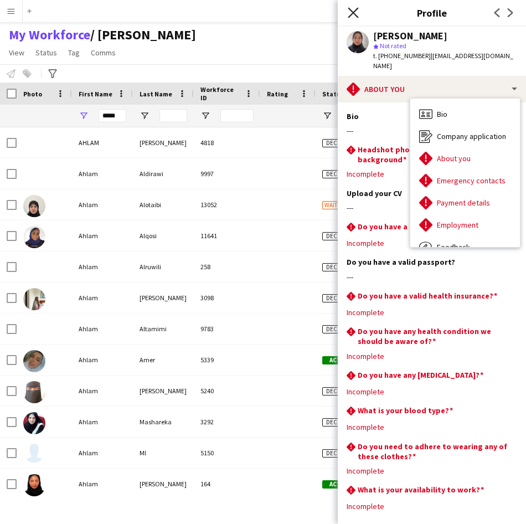
click at [357, 12] on icon "Close pop-in" at bounding box center [353, 12] width 11 height 11
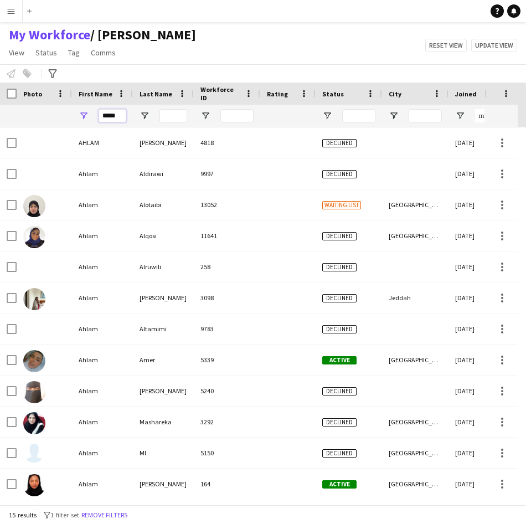
click at [107, 121] on input "*****" at bounding box center [113, 115] width 28 height 13
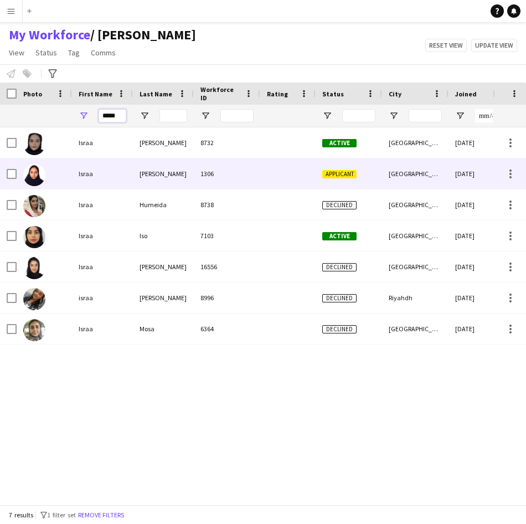
type input "*****"
click at [148, 182] on div "[PERSON_NAME]" at bounding box center [163, 173] width 61 height 30
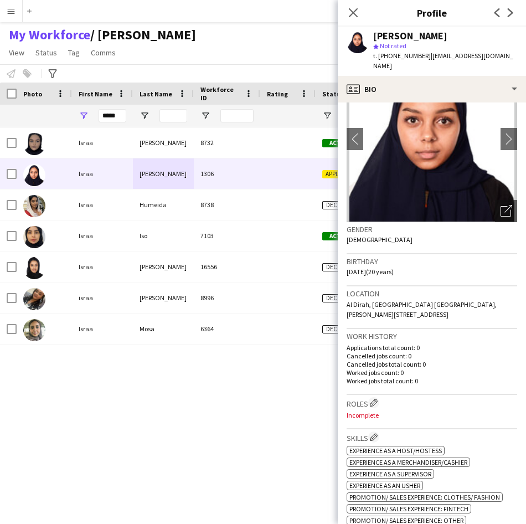
scroll to position [13, 0]
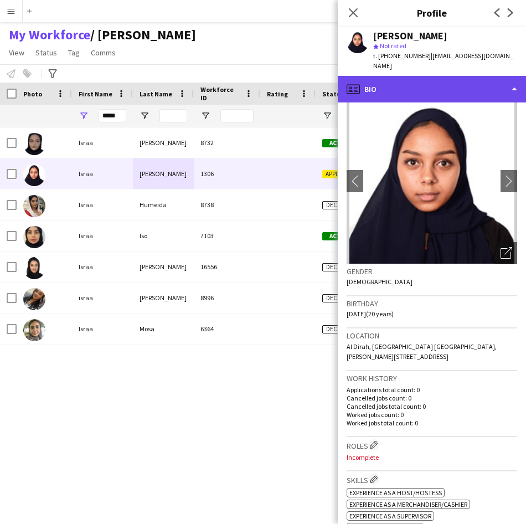
click at [455, 76] on div "profile Bio" at bounding box center [432, 89] width 188 height 27
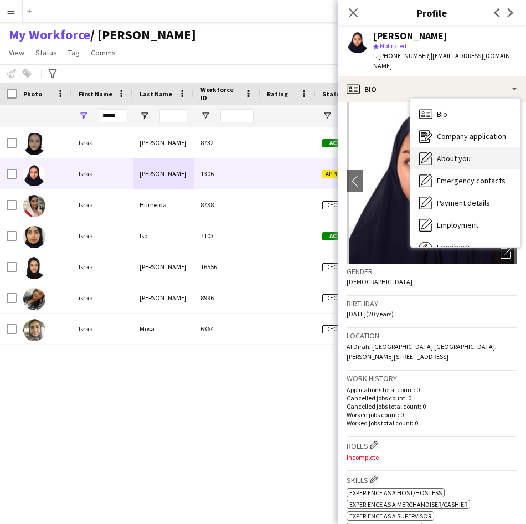
click at [454, 153] on span "About you" at bounding box center [454, 158] width 34 height 10
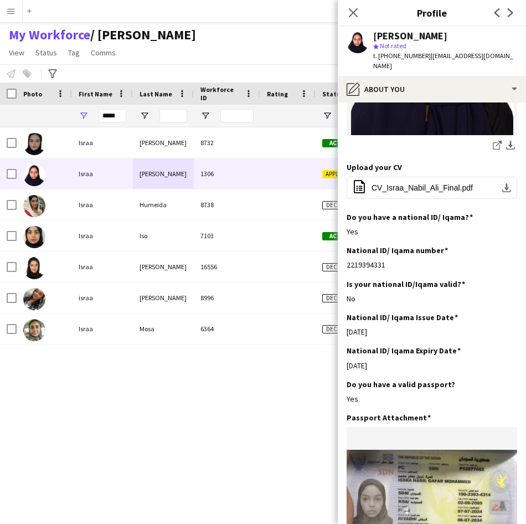
scroll to position [228, 0]
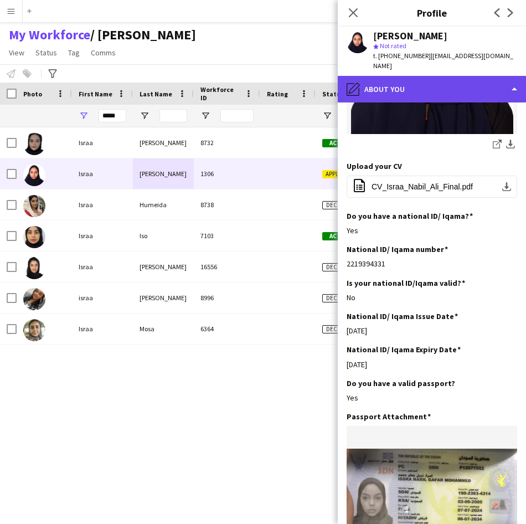
click at [440, 85] on div "pencil4 About you" at bounding box center [432, 89] width 188 height 27
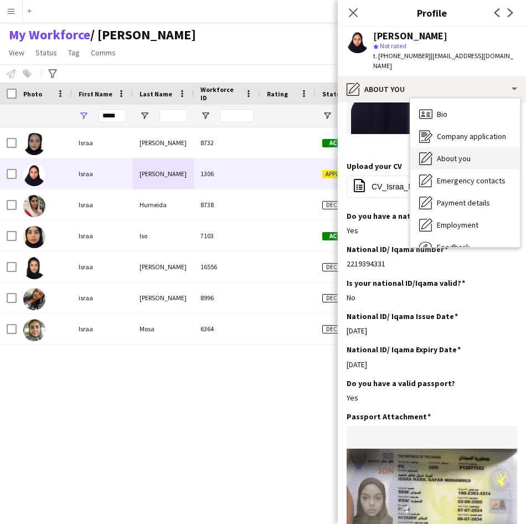
click at [458, 153] on span "About you" at bounding box center [454, 158] width 34 height 10
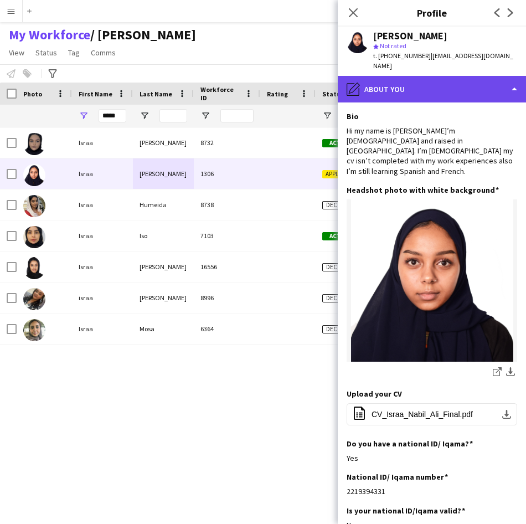
click at [458, 90] on div "pencil4 About you" at bounding box center [432, 89] width 188 height 27
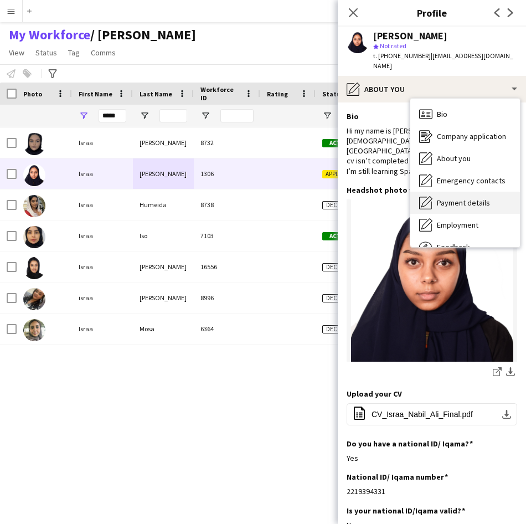
click at [465, 198] on span "Payment details" at bounding box center [463, 203] width 53 height 10
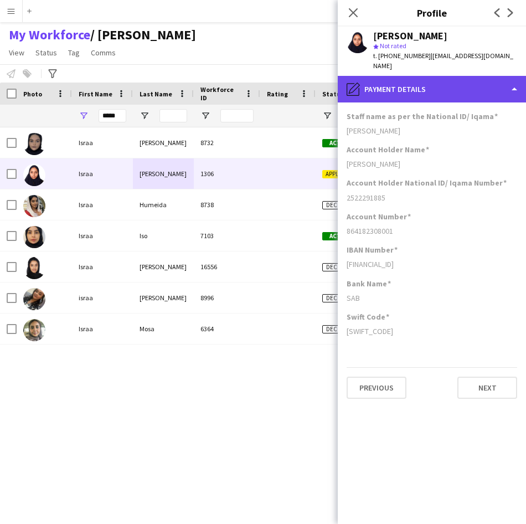
click at [454, 85] on div "pencil4 Payment details" at bounding box center [432, 89] width 188 height 27
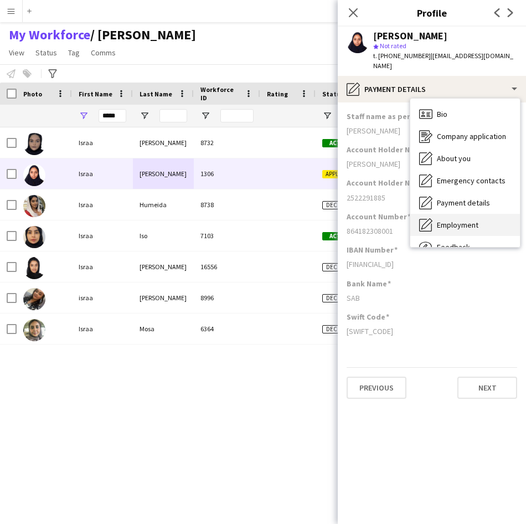
click at [466, 220] on span "Employment" at bounding box center [458, 225] width 42 height 10
